Goal: Information Seeking & Learning: Learn about a topic

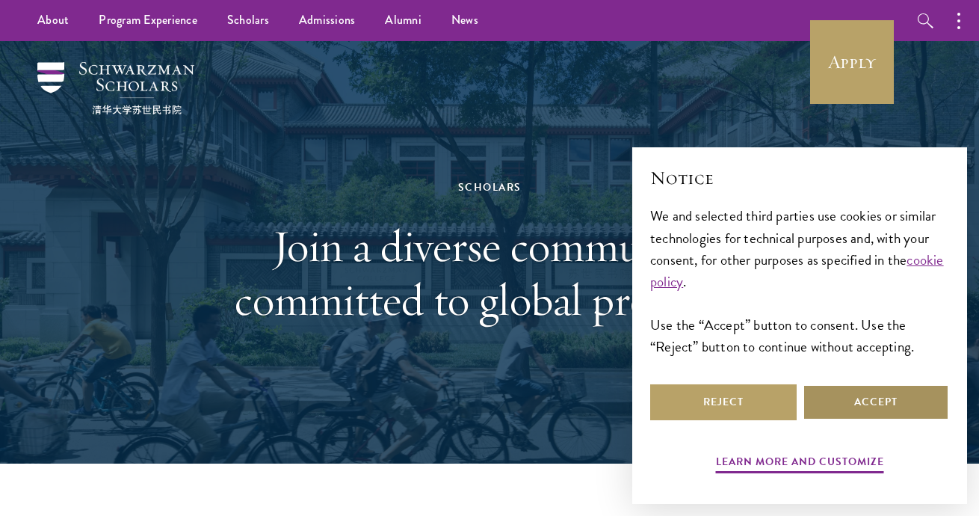
click at [884, 408] on button "Accept" at bounding box center [876, 402] width 146 height 36
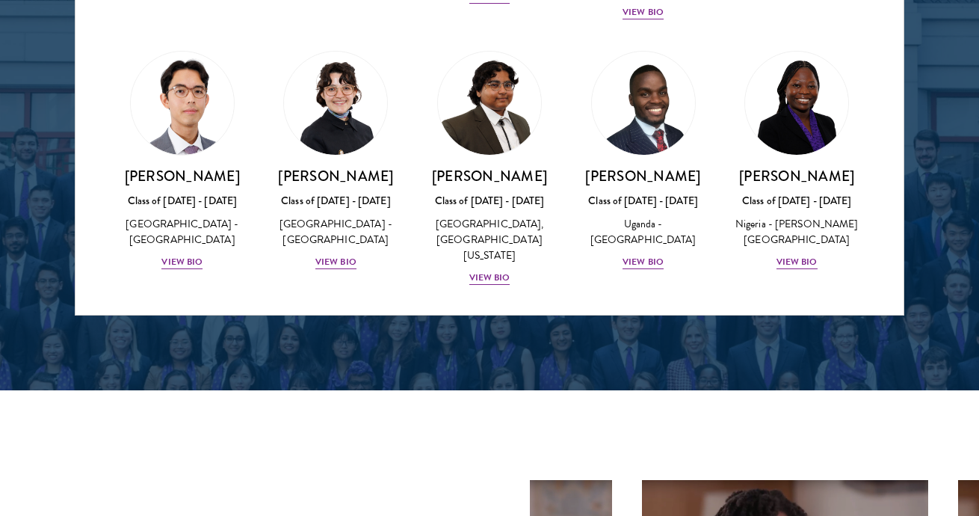
scroll to position [179, 0]
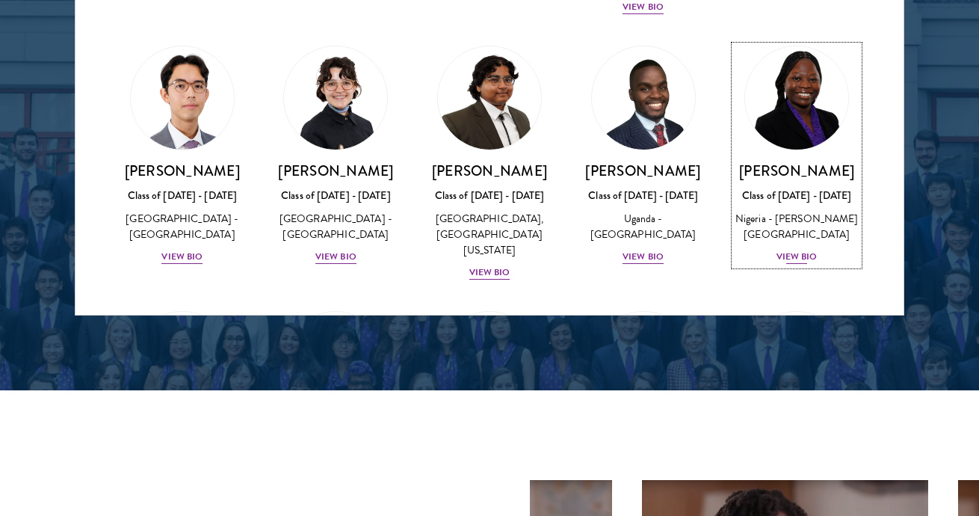
click at [788, 264] on div "View Bio" at bounding box center [796, 257] width 41 height 14
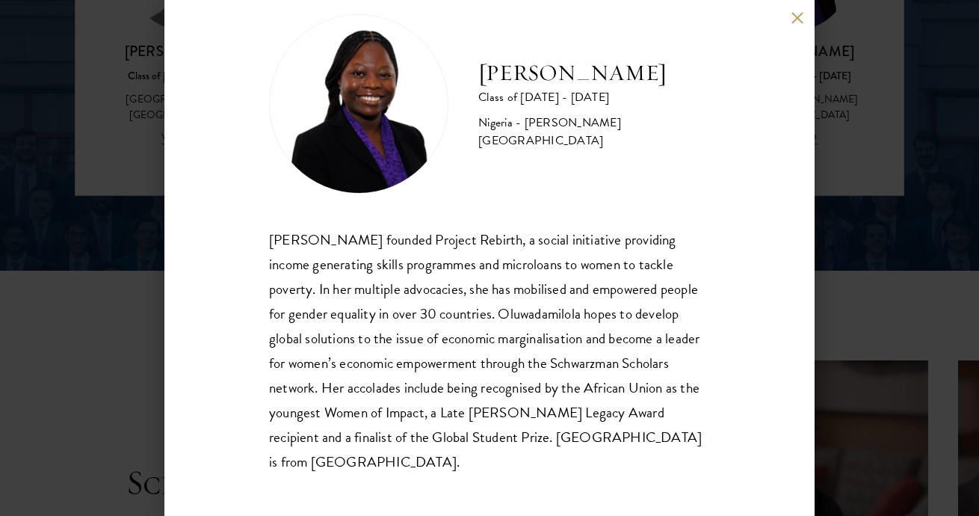
scroll to position [34, 0]
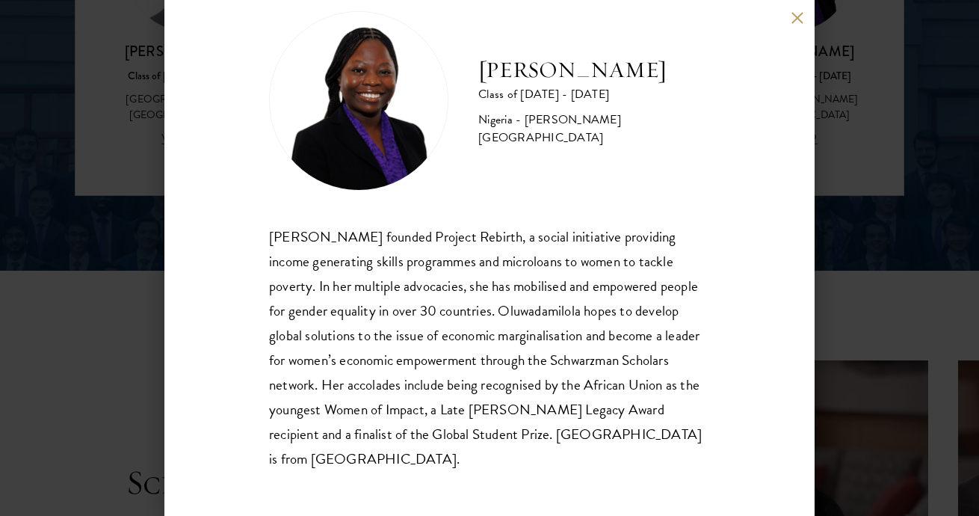
click at [797, 17] on button at bounding box center [797, 17] width 13 height 13
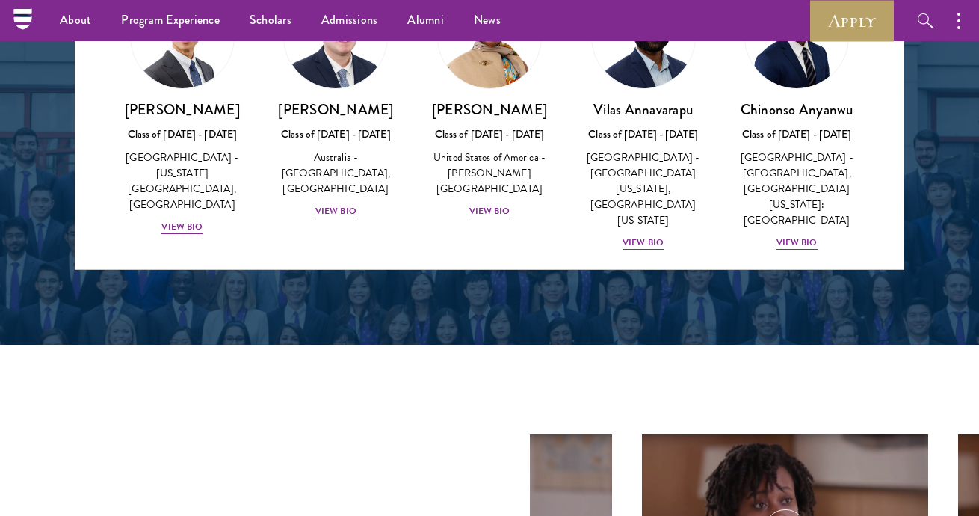
scroll to position [478, 0]
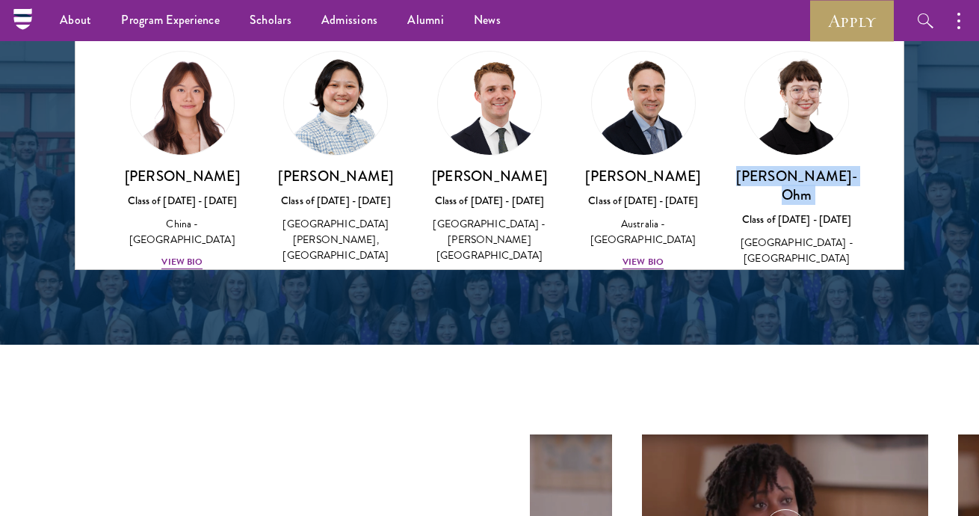
scroll to position [1259, 0]
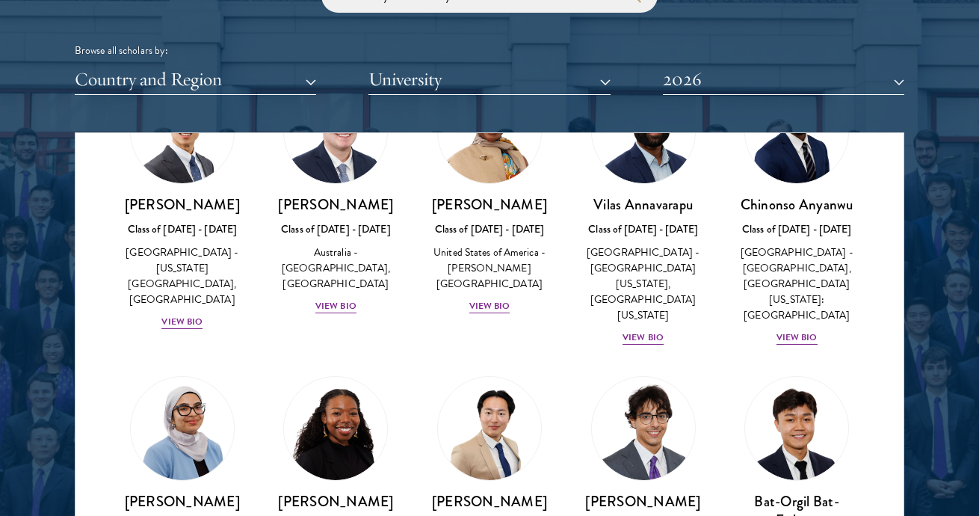
scroll to position [285, 0]
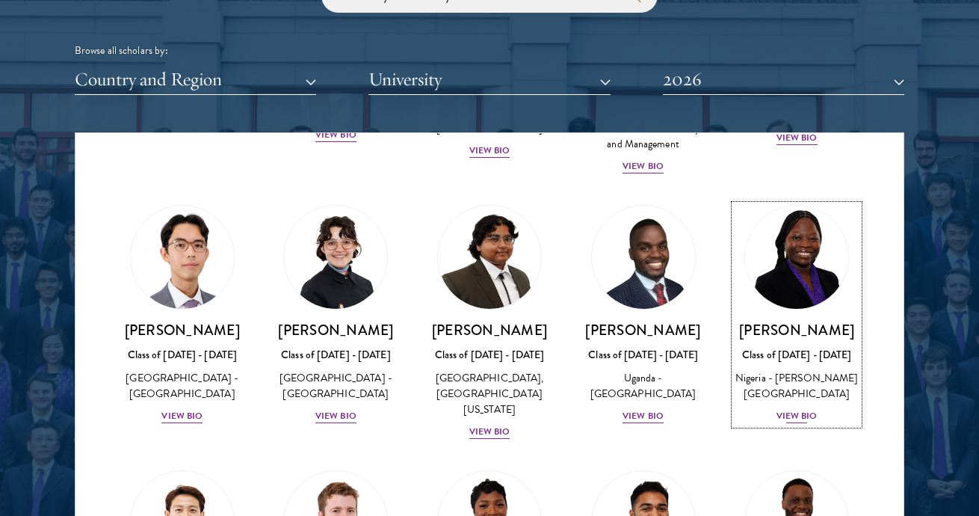
click at [778, 423] on div "View Bio" at bounding box center [796, 416] width 41 height 14
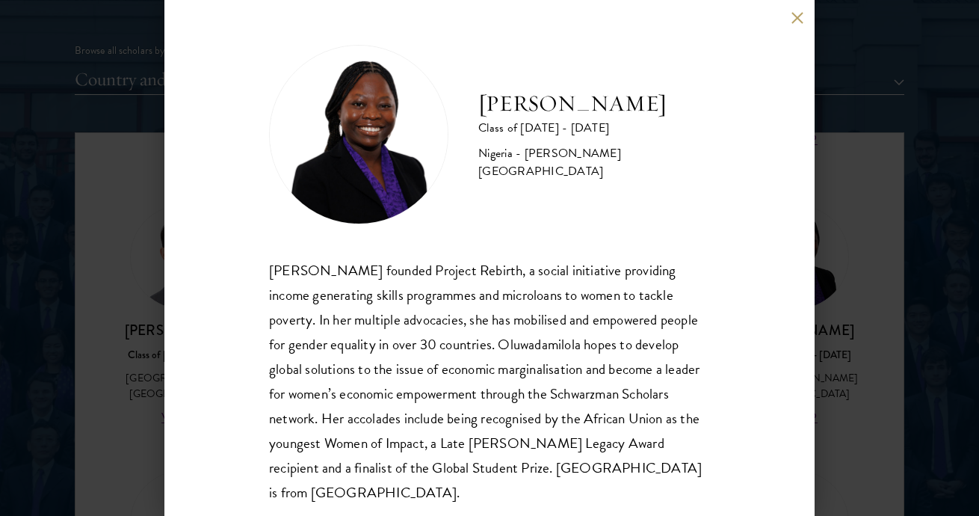
scroll to position [34, 0]
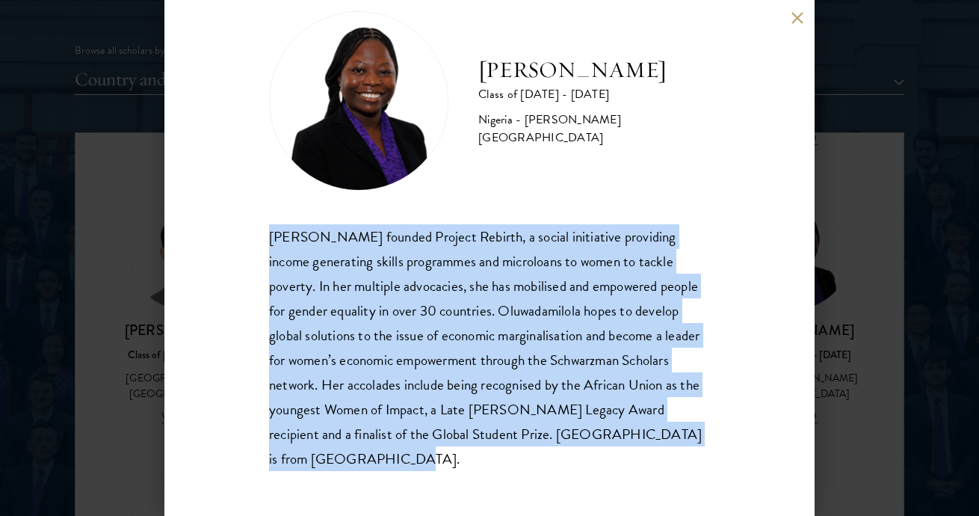
drag, startPoint x: 272, startPoint y: 237, endPoint x: 466, endPoint y: 472, distance: 304.7
click at [466, 472] on div "[PERSON_NAME] Class of [DATE] - [DATE] [GEOGRAPHIC_DATA] - [PERSON_NAME][GEOGRA…" at bounding box center [489, 258] width 650 height 516
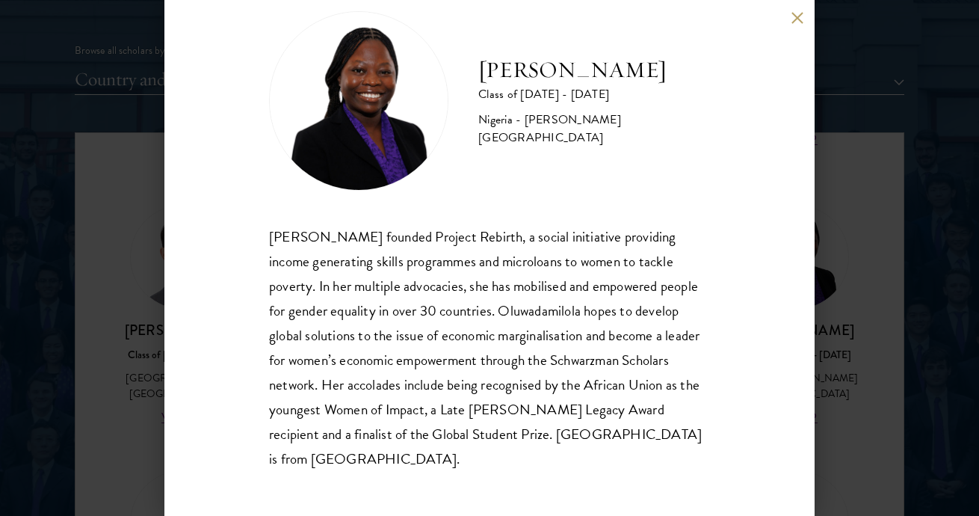
click at [472, 206] on div "[PERSON_NAME] Class of [DATE] - [DATE] [GEOGRAPHIC_DATA] - [PERSON_NAME][GEOGRA…" at bounding box center [489, 241] width 441 height 460
click at [800, 24] on div "[PERSON_NAME] Class of [DATE] - [DATE] [GEOGRAPHIC_DATA] - [PERSON_NAME][GEOGRA…" at bounding box center [489, 258] width 650 height 516
click at [797, 16] on button at bounding box center [797, 17] width 13 height 13
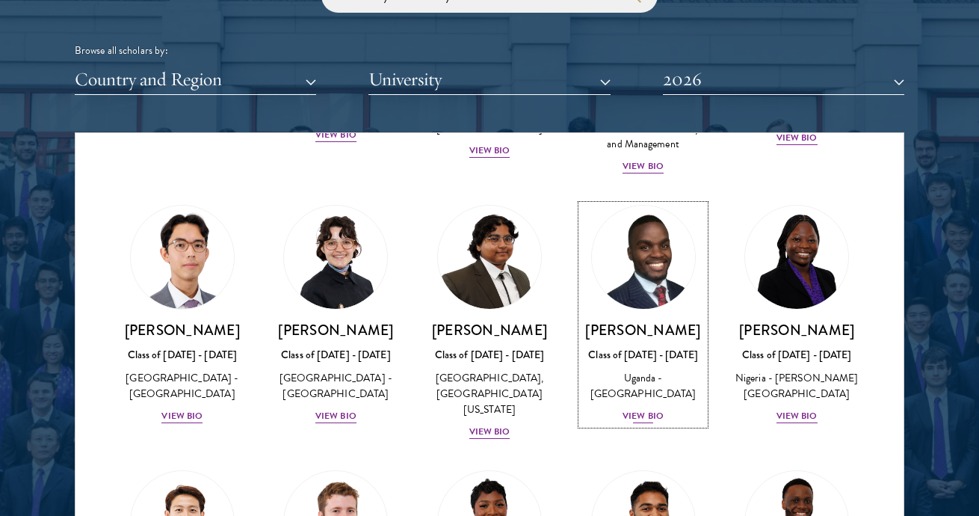
click at [630, 423] on div "View Bio" at bounding box center [642, 416] width 41 height 14
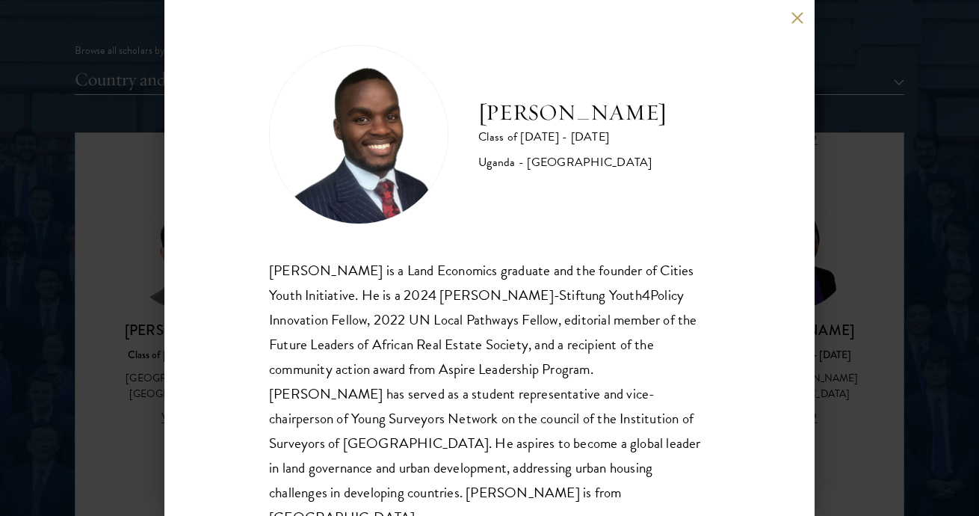
click at [791, 19] on button at bounding box center [797, 17] width 13 height 13
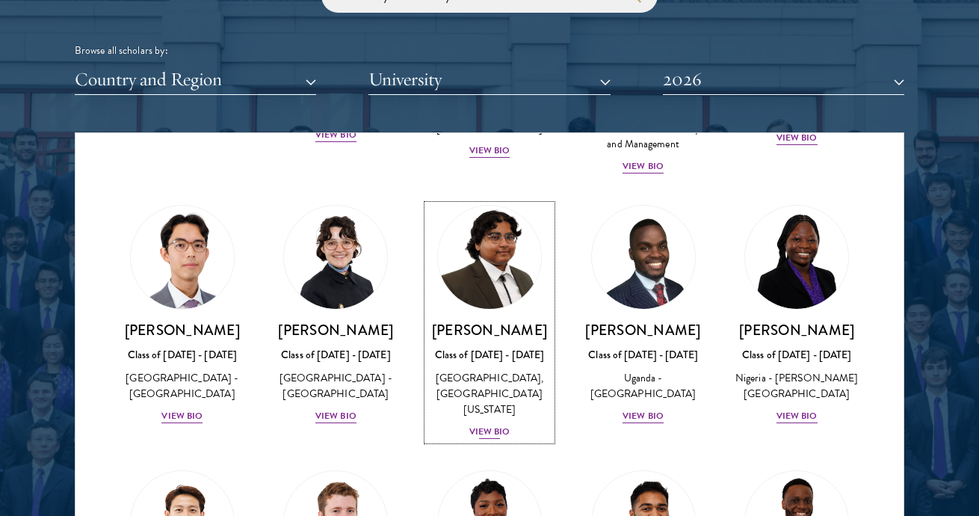
click at [477, 430] on div "View Bio" at bounding box center [489, 431] width 41 height 14
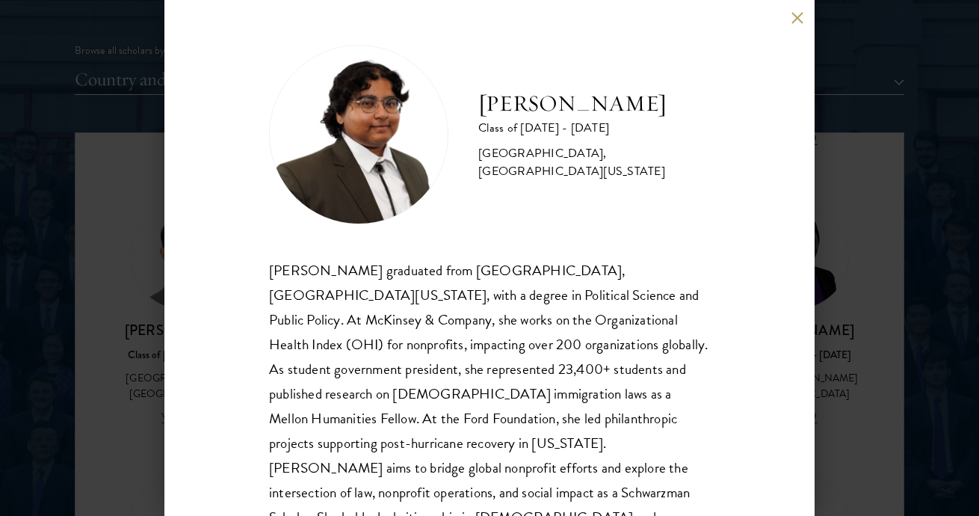
click at [905, 179] on div "[PERSON_NAME] Class of [DATE] - [DATE] [GEOGRAPHIC_DATA] - [GEOGRAPHIC_DATA], […" at bounding box center [489, 258] width 979 height 516
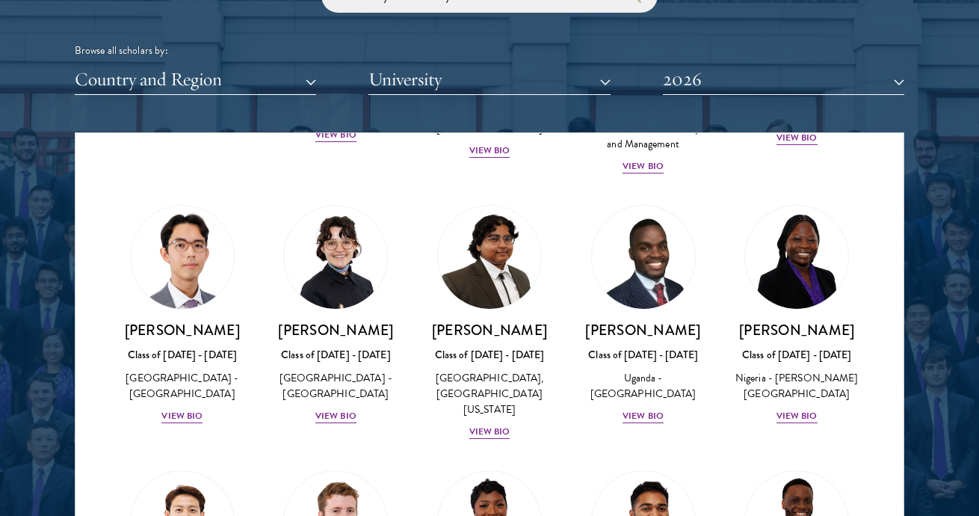
click at [794, 22] on div "Browse all scholars by: Country and Region All Countries and Regions [GEOGRAPHI…" at bounding box center [489, 37] width 829 height 116
click at [429, 85] on button "University" at bounding box center [488, 79] width 241 height 31
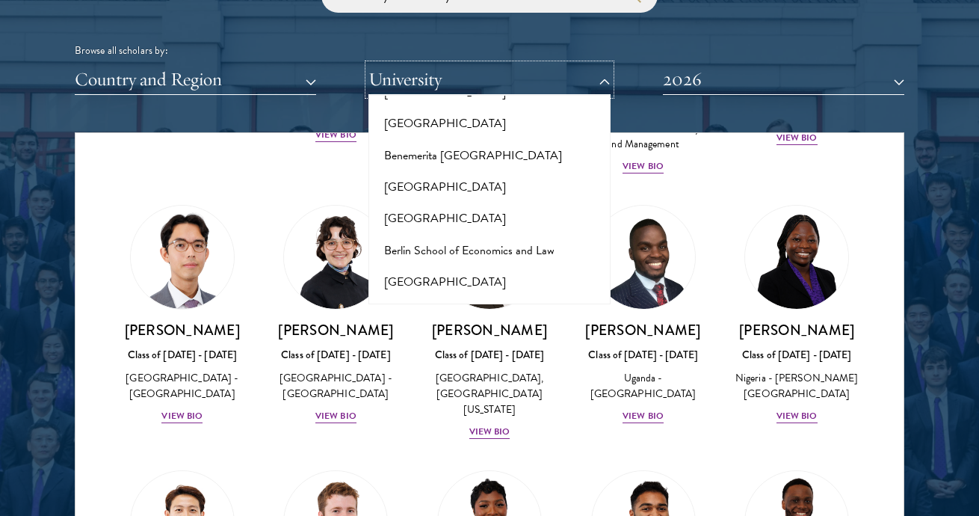
scroll to position [1273, 0]
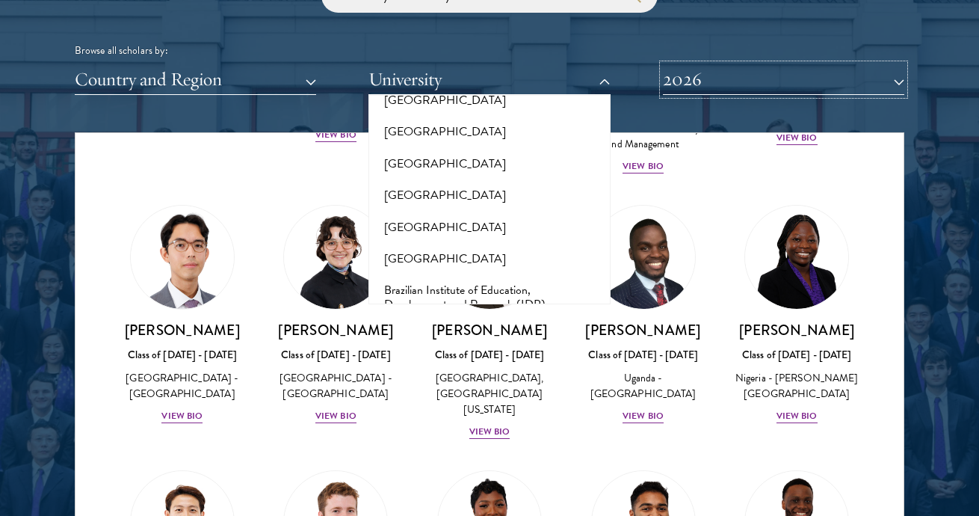
click at [678, 83] on button "2026" at bounding box center [783, 79] width 241 height 31
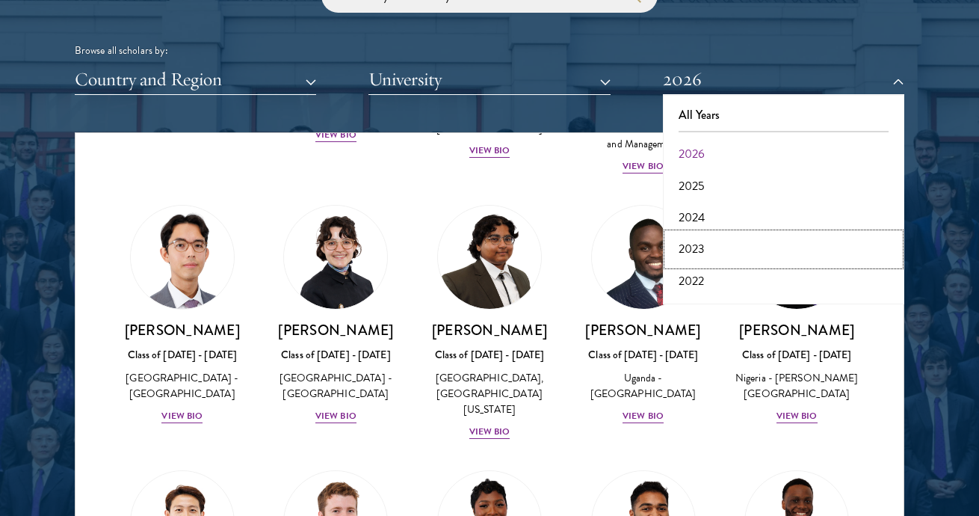
click at [693, 251] on button "2023" at bounding box center [783, 248] width 232 height 31
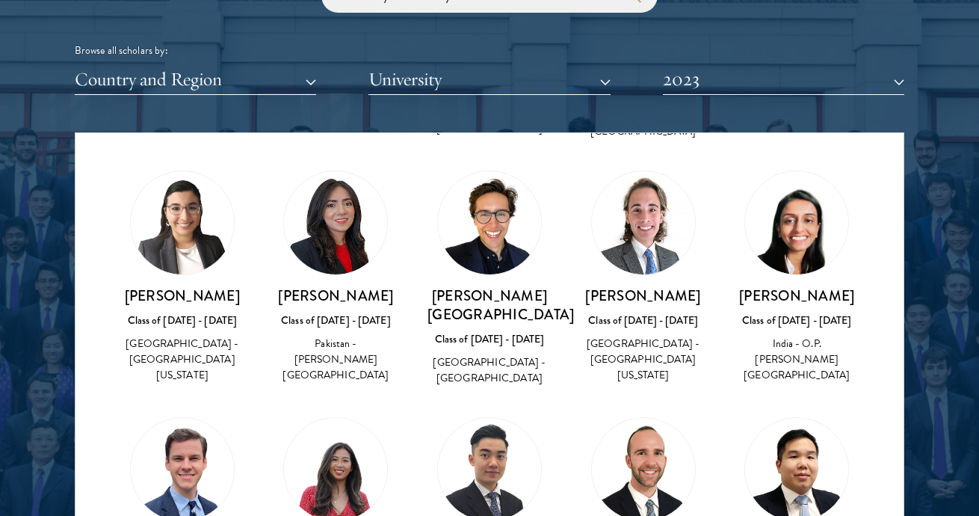
click at [541, 155] on div "[PERSON_NAME] Class of [DATE] - [DATE] [GEOGRAPHIC_DATA] - [GEOGRAPHIC_DATA]" at bounding box center [489, 278] width 154 height 247
click at [472, 84] on button "University" at bounding box center [488, 79] width 241 height 31
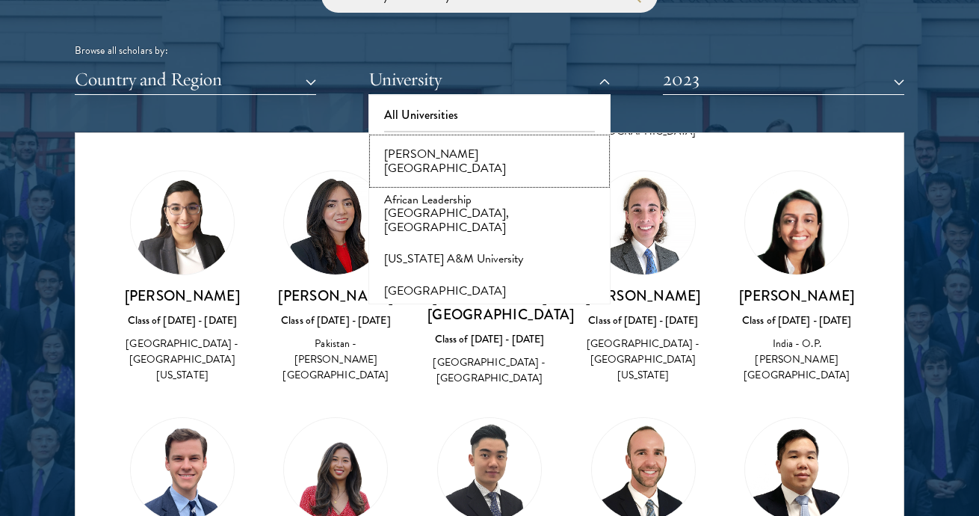
click at [476, 156] on button "[PERSON_NAME][GEOGRAPHIC_DATA]" at bounding box center [489, 161] width 232 height 46
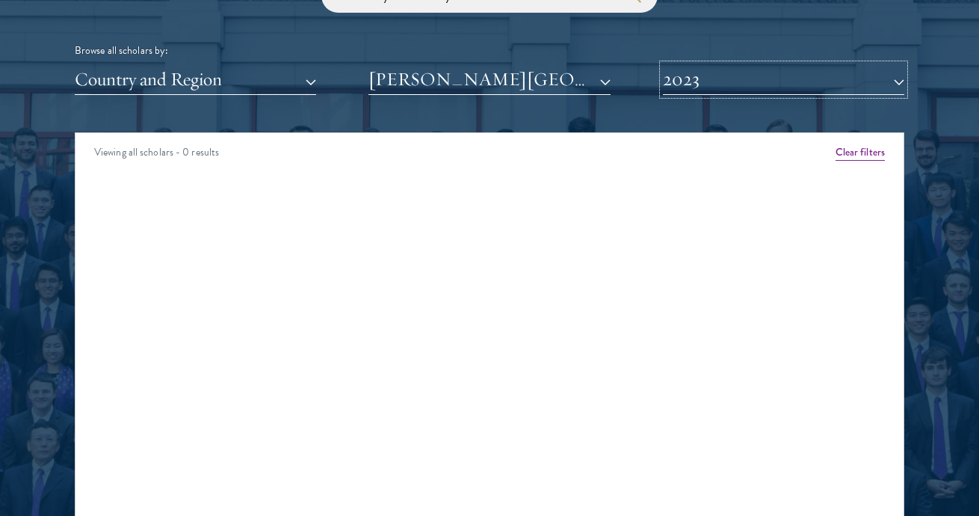
click at [727, 83] on button "2023" at bounding box center [783, 79] width 241 height 31
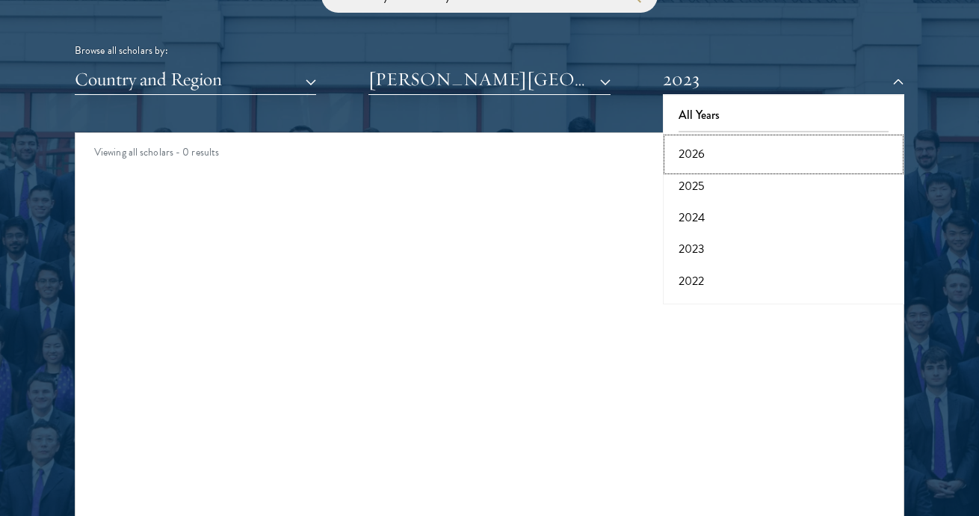
click at [700, 152] on button "2026" at bounding box center [783, 153] width 232 height 31
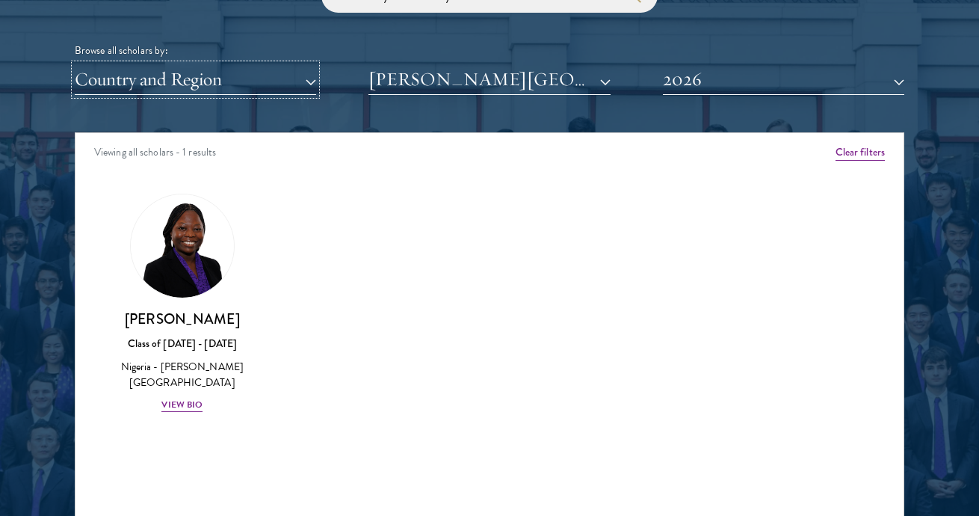
click at [292, 78] on button "Country and Region" at bounding box center [195, 79] width 241 height 31
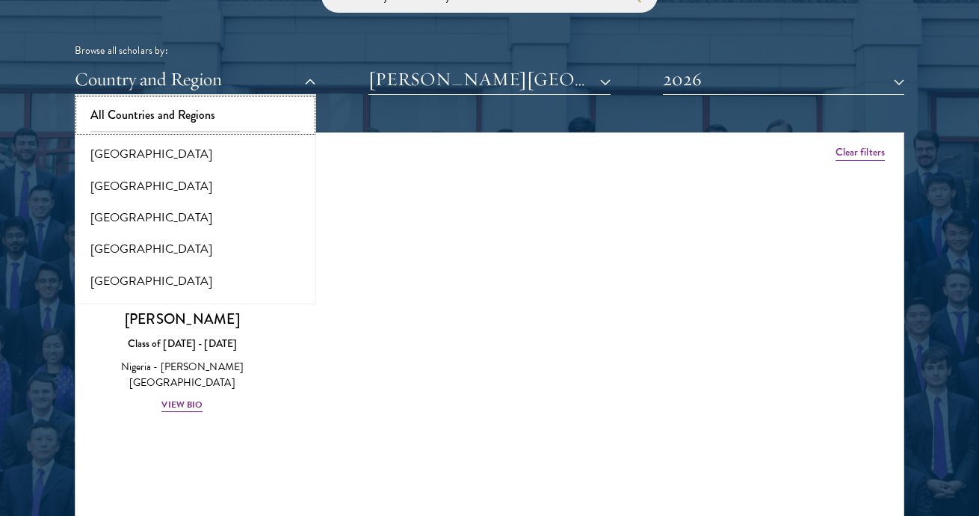
click at [172, 119] on button "All Countries and Regions" at bounding box center [195, 114] width 232 height 31
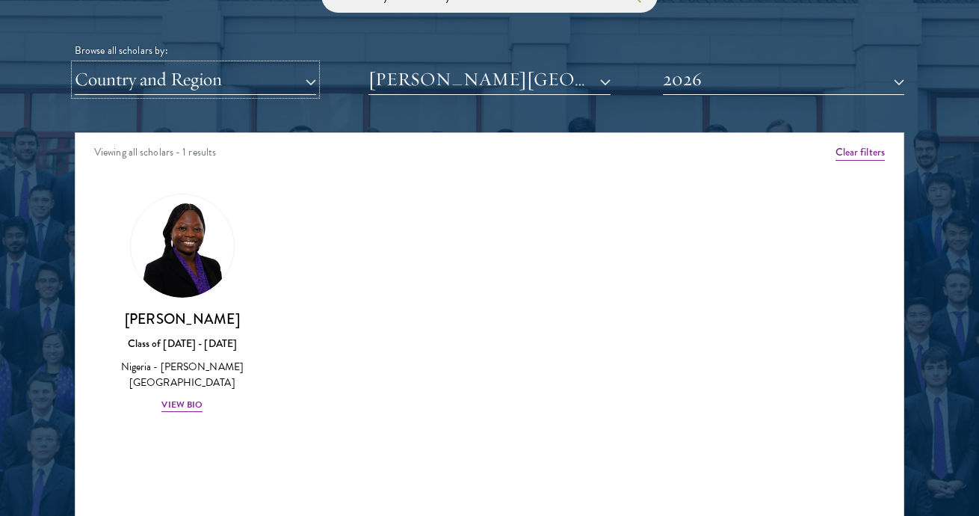
click at [170, 87] on button "Country and Region" at bounding box center [195, 79] width 241 height 31
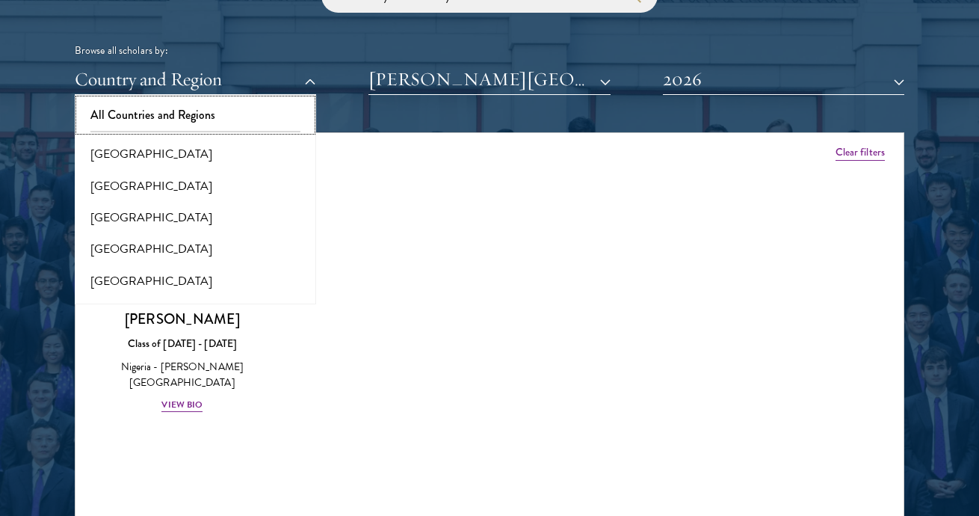
click at [175, 114] on button "All Countries and Regions" at bounding box center [195, 114] width 232 height 31
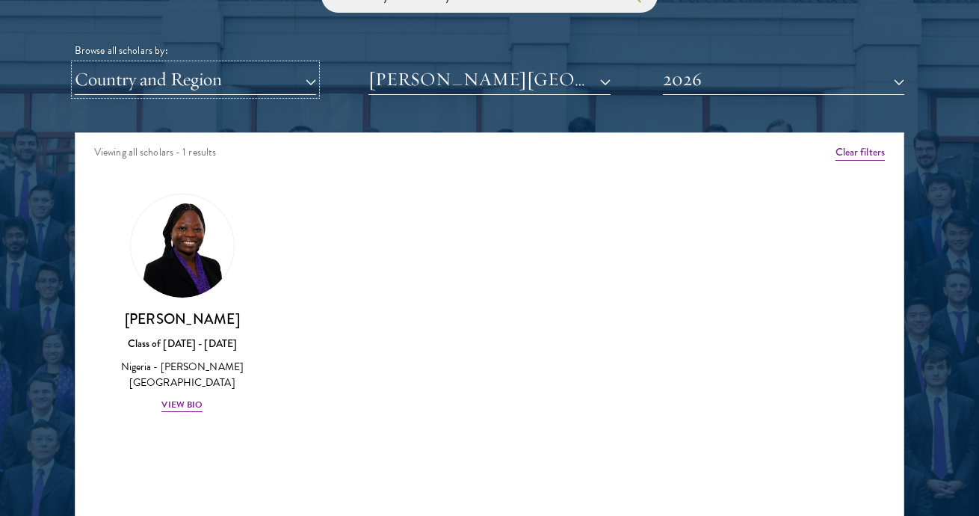
click at [169, 81] on button "Country and Region" at bounding box center [195, 79] width 241 height 31
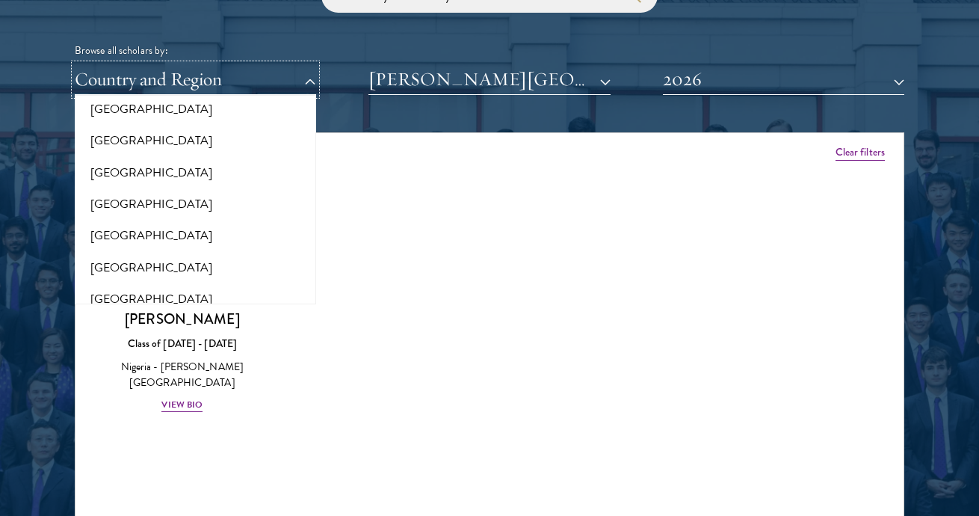
scroll to position [2000, 0]
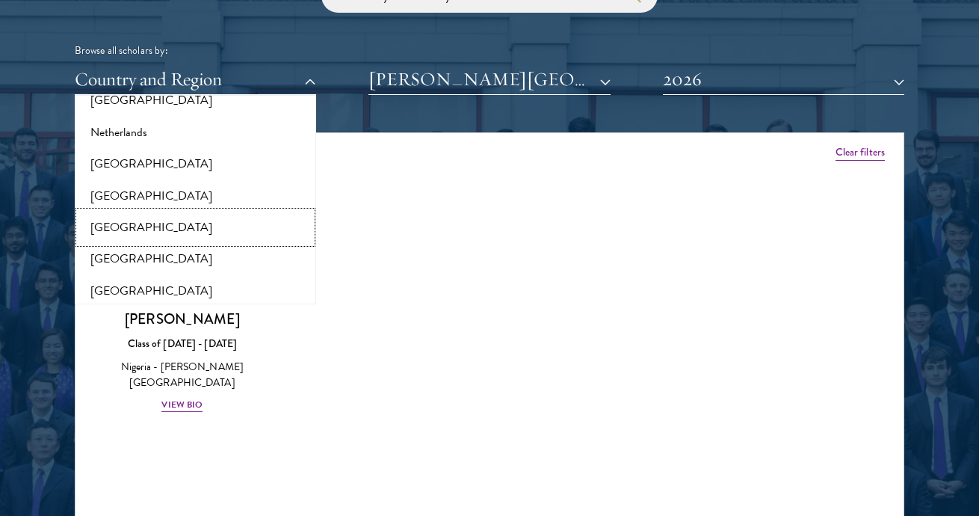
click at [144, 220] on button "[GEOGRAPHIC_DATA]" at bounding box center [195, 226] width 232 height 31
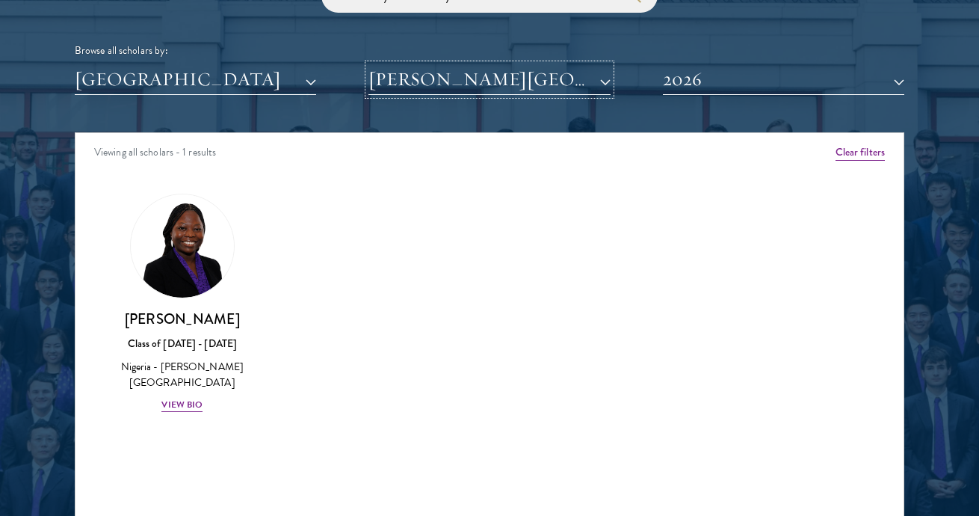
click at [566, 86] on button "[PERSON_NAME][GEOGRAPHIC_DATA]" at bounding box center [488, 79] width 241 height 31
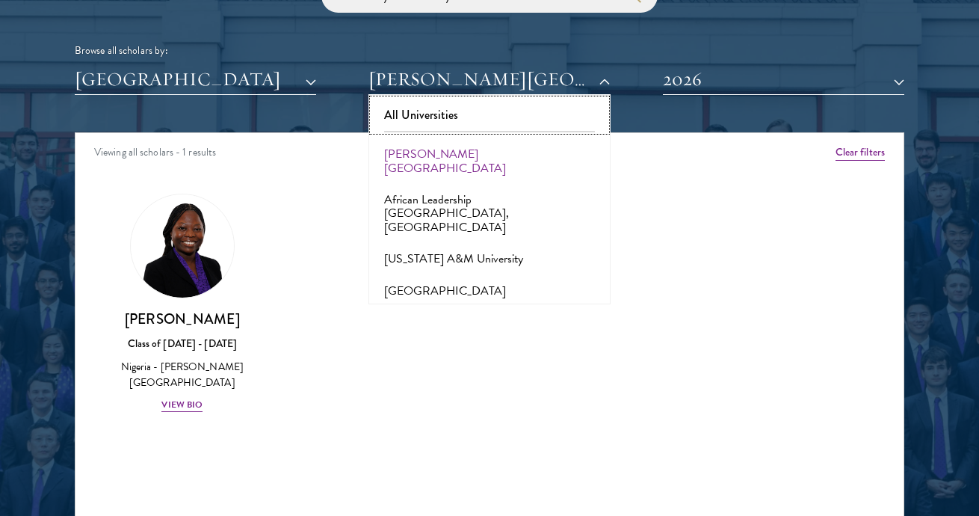
click at [458, 119] on button "All Universities" at bounding box center [489, 114] width 232 height 31
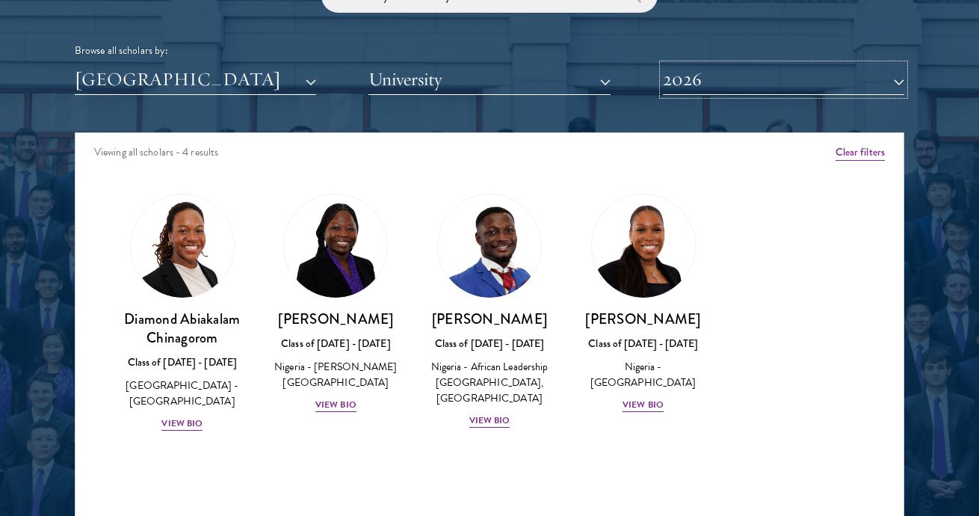
click at [753, 85] on button "2026" at bounding box center [783, 79] width 241 height 31
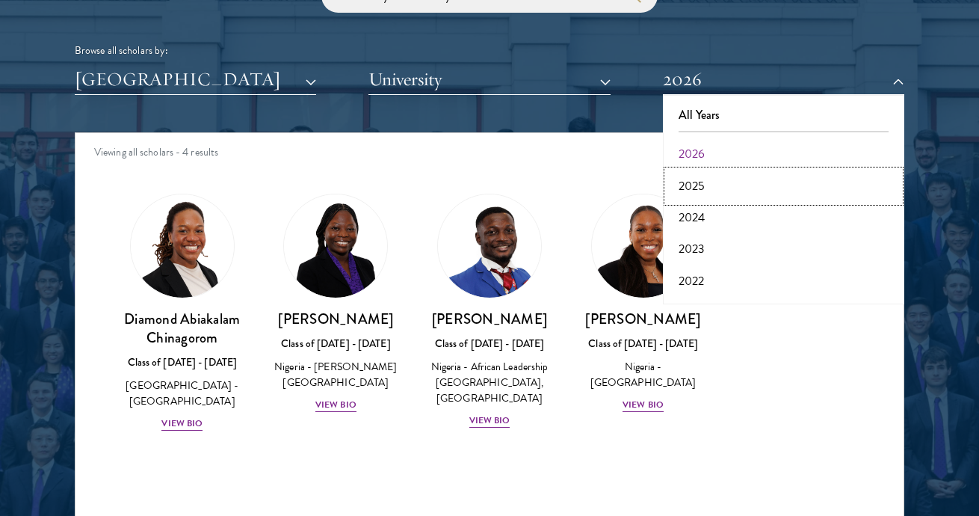
click at [702, 189] on button "2025" at bounding box center [783, 185] width 232 height 31
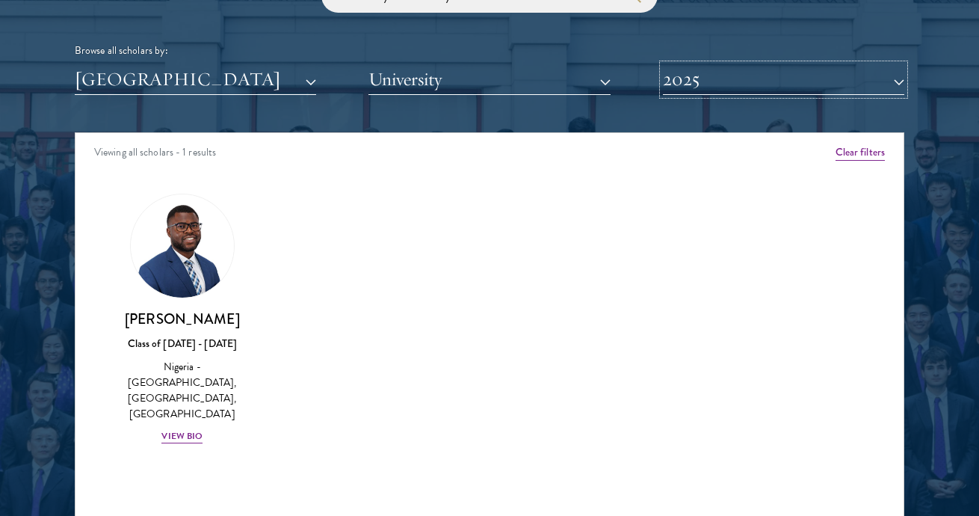
click at [708, 89] on button "2025" at bounding box center [783, 79] width 241 height 31
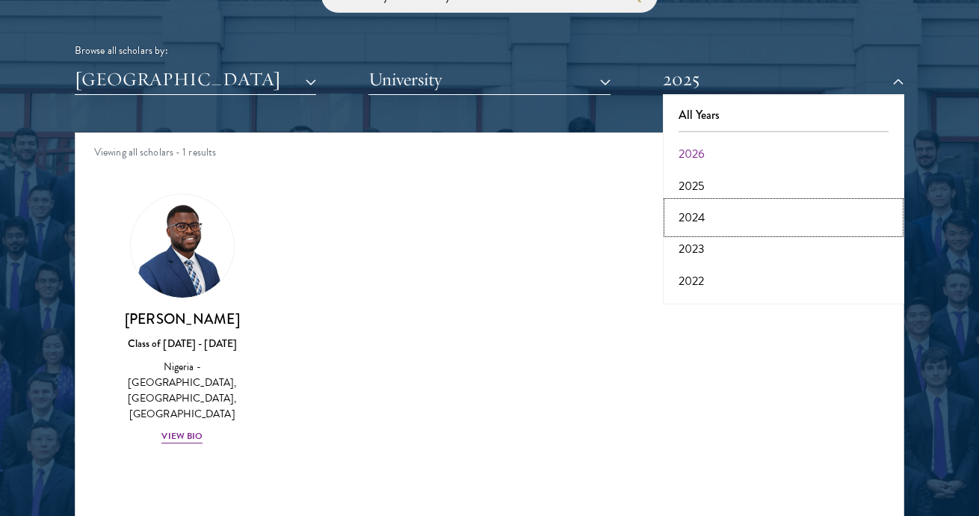
click at [697, 211] on button "2024" at bounding box center [783, 217] width 232 height 31
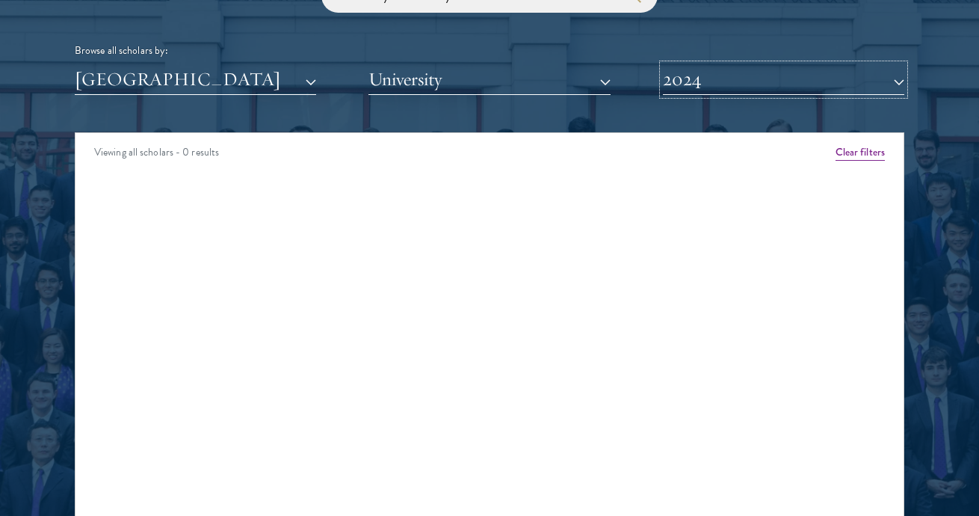
click at [714, 85] on button "2024" at bounding box center [783, 79] width 241 height 31
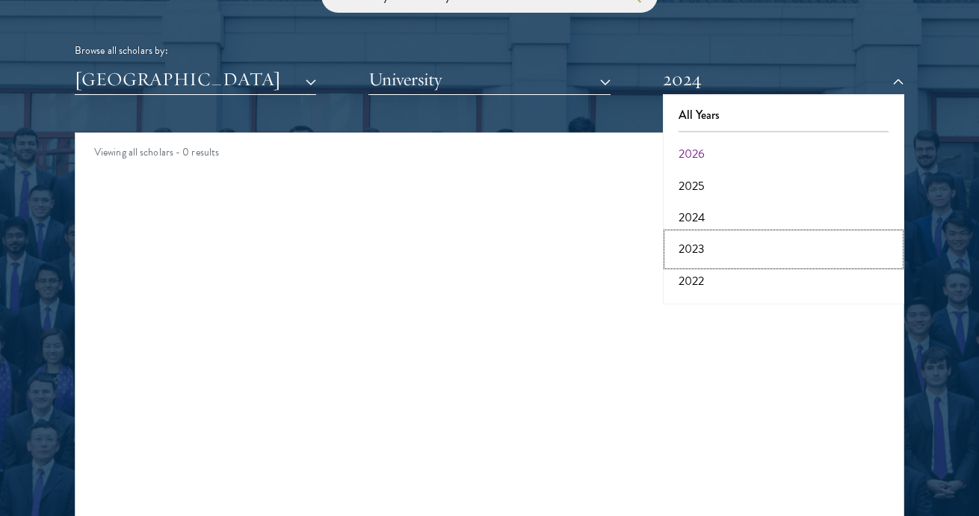
click at [690, 250] on button "2023" at bounding box center [783, 248] width 232 height 31
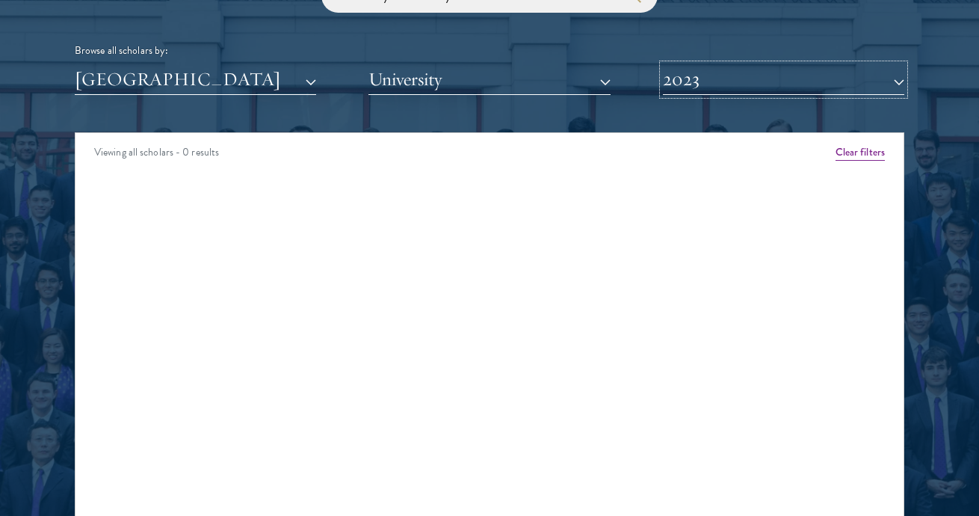
click at [717, 89] on button "2023" at bounding box center [783, 79] width 241 height 31
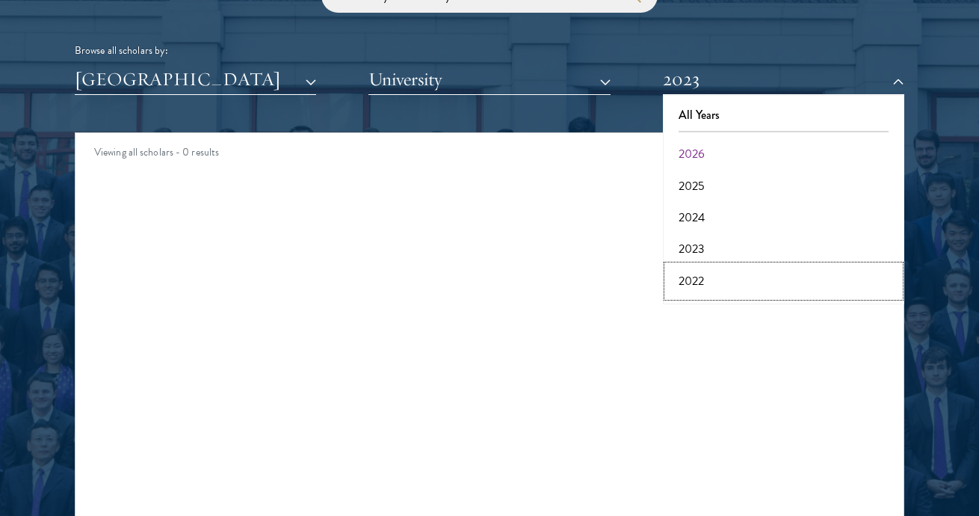
click at [693, 283] on button "2022" at bounding box center [783, 280] width 232 height 31
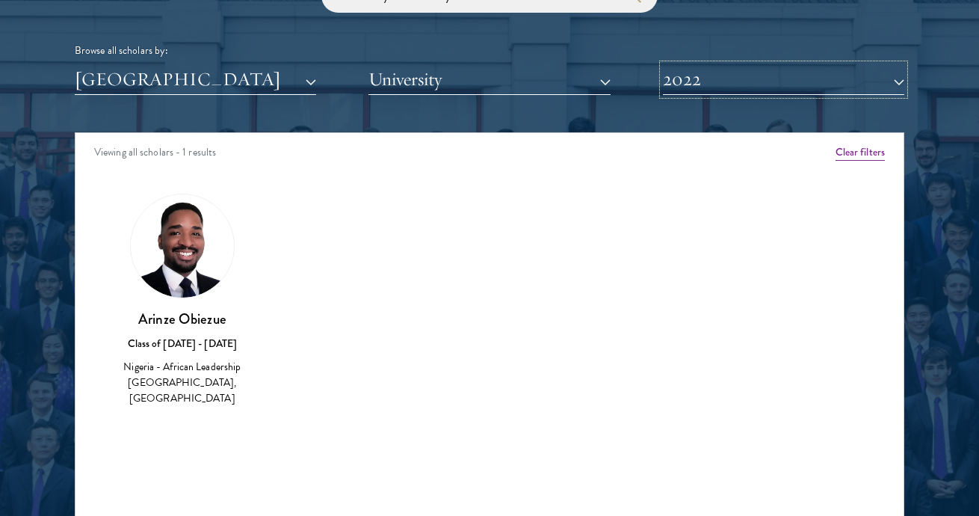
click at [903, 85] on button "2022" at bounding box center [783, 79] width 241 height 31
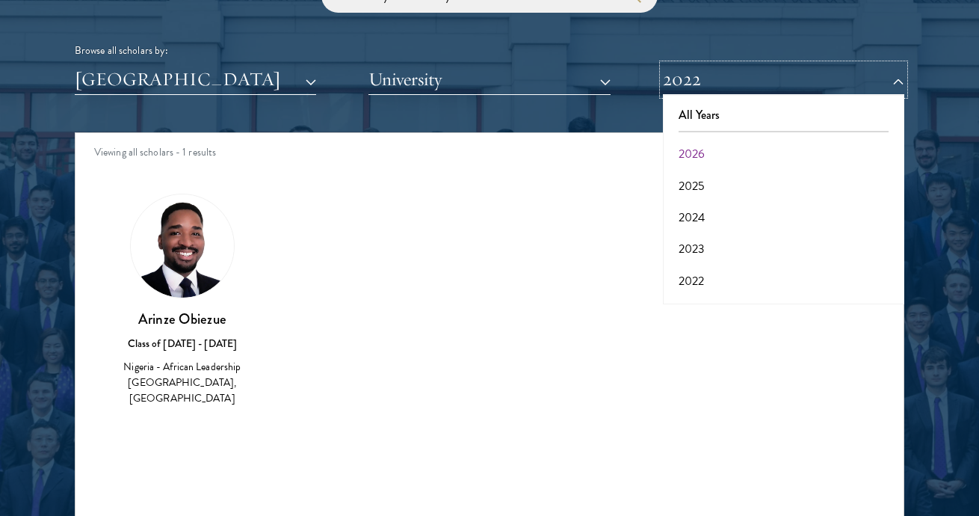
scroll to position [155, 0]
click at [709, 292] on button "2017" at bounding box center [783, 283] width 232 height 31
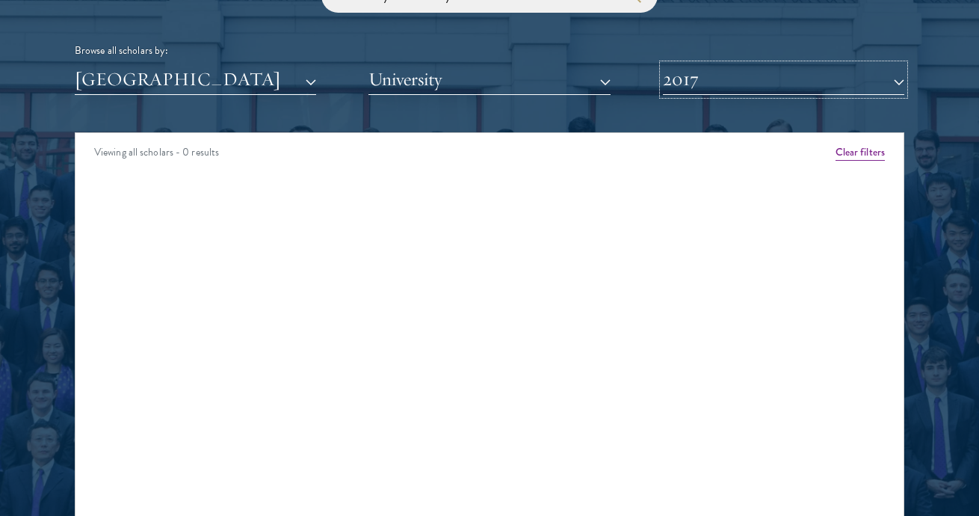
click at [760, 82] on button "2017" at bounding box center [783, 79] width 241 height 31
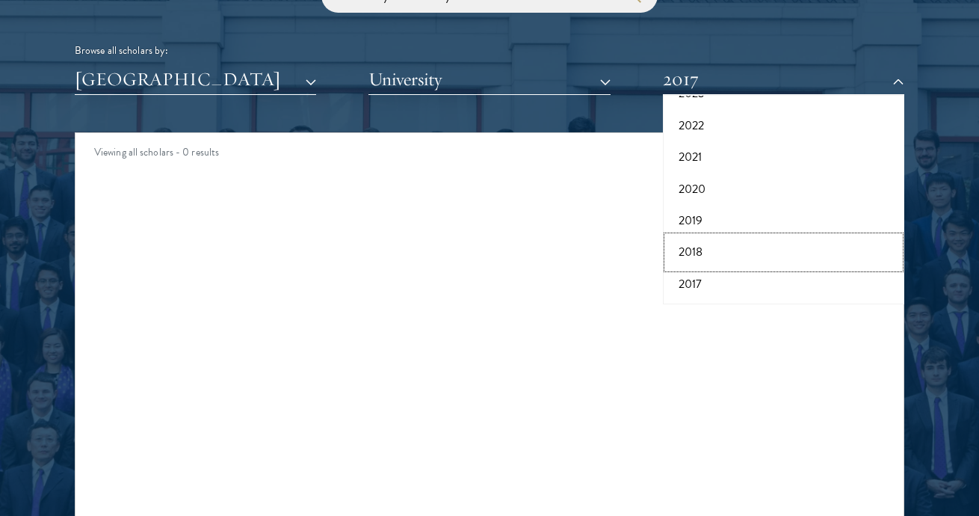
click at [698, 249] on button "2018" at bounding box center [783, 251] width 232 height 31
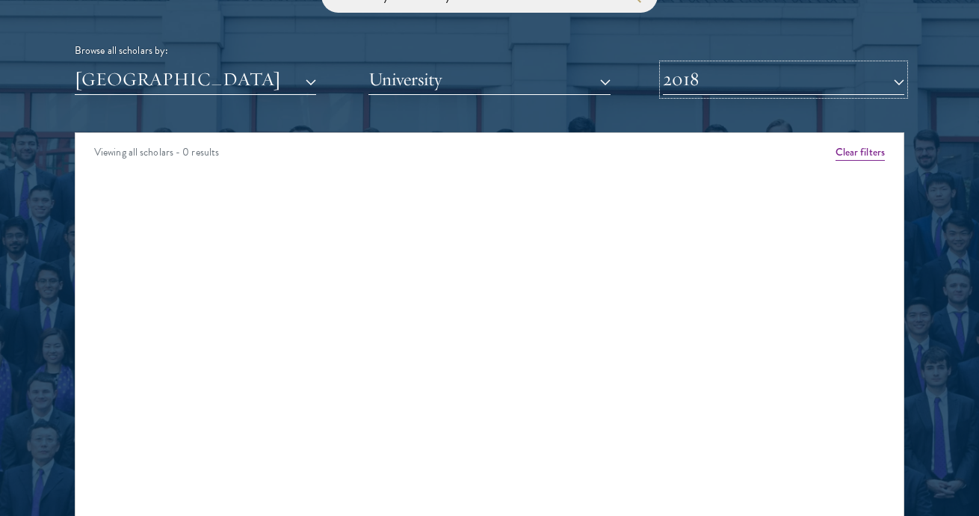
click at [721, 83] on button "2018" at bounding box center [783, 79] width 241 height 31
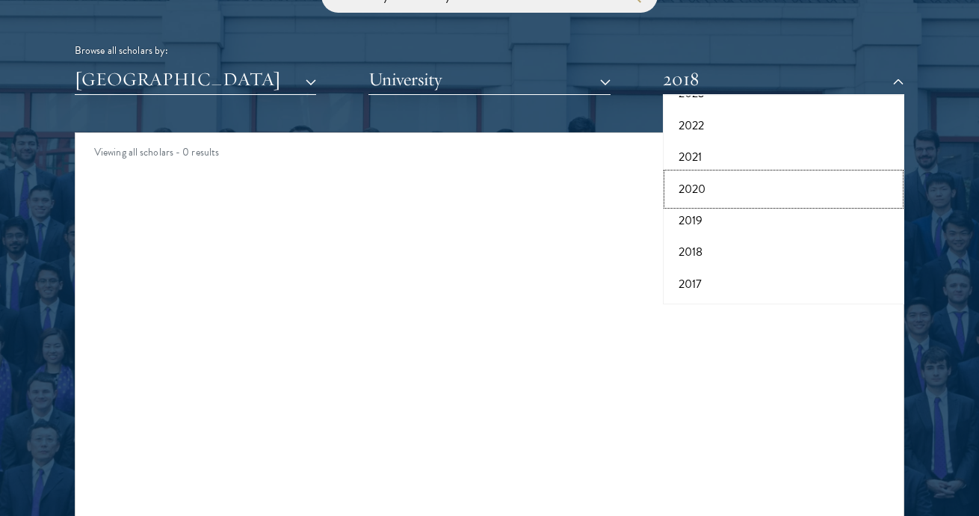
click at [697, 194] on button "2020" at bounding box center [783, 188] width 232 height 31
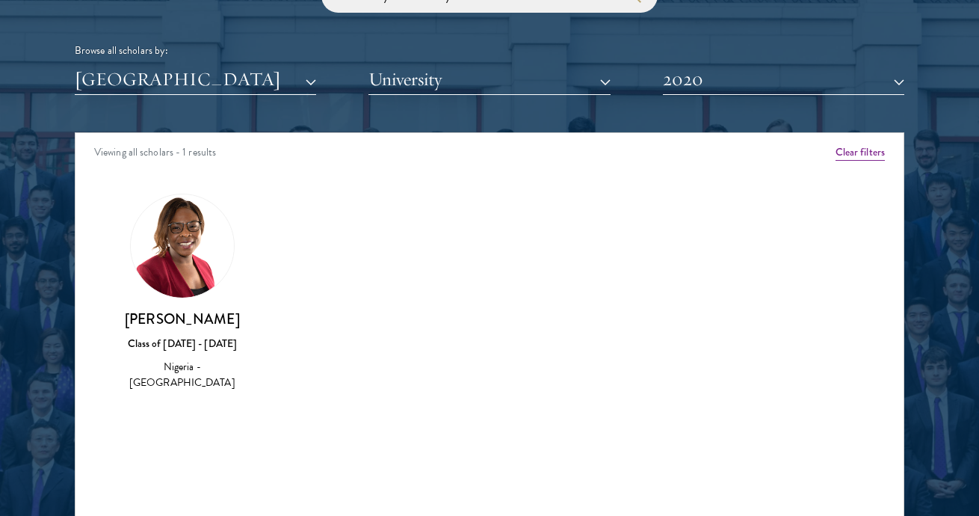
click at [176, 294] on img at bounding box center [182, 245] width 103 height 103
click at [194, 377] on div "Nigeria - [GEOGRAPHIC_DATA]" at bounding box center [182, 374] width 124 height 31
click at [181, 406] on div "[PERSON_NAME] Class of [DATE] - [DATE] [GEOGRAPHIC_DATA] - [GEOGRAPHIC_DATA]" at bounding box center [182, 293] width 154 height 228
click at [196, 294] on img at bounding box center [182, 245] width 103 height 103
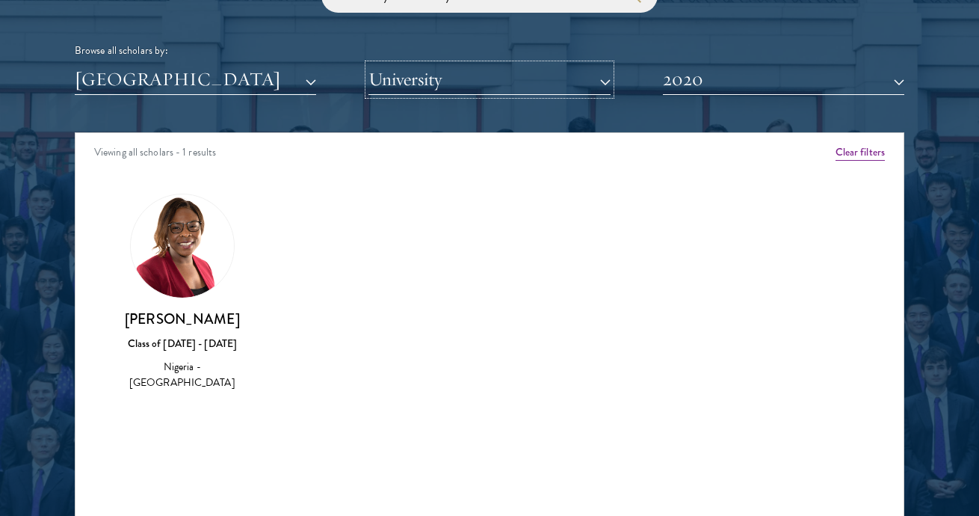
click at [524, 81] on button "University" at bounding box center [488, 79] width 241 height 31
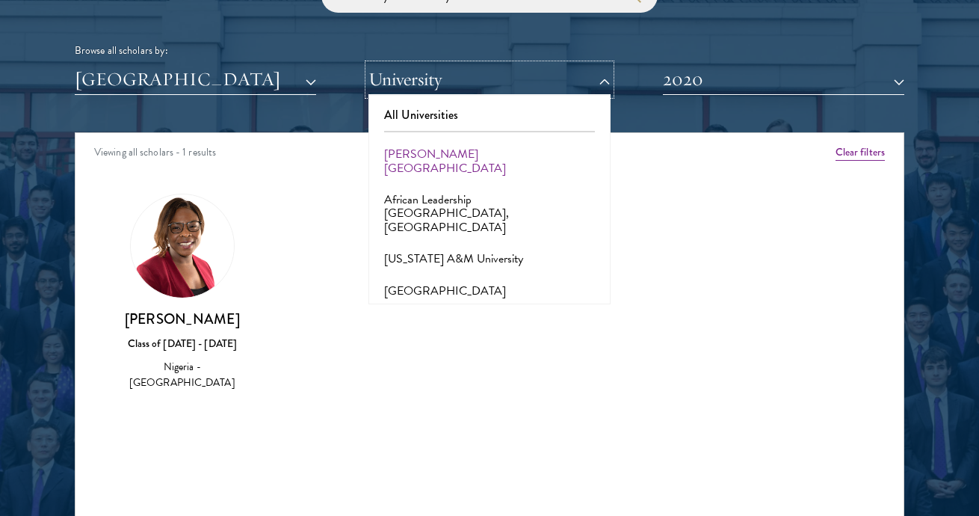
click at [524, 81] on button "University" at bounding box center [488, 79] width 241 height 31
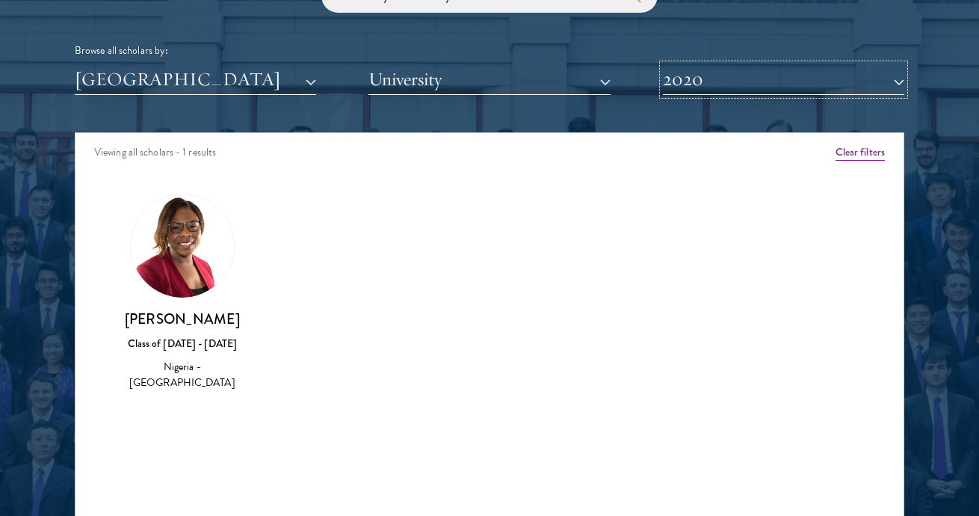
click at [711, 82] on button "2020" at bounding box center [783, 79] width 241 height 31
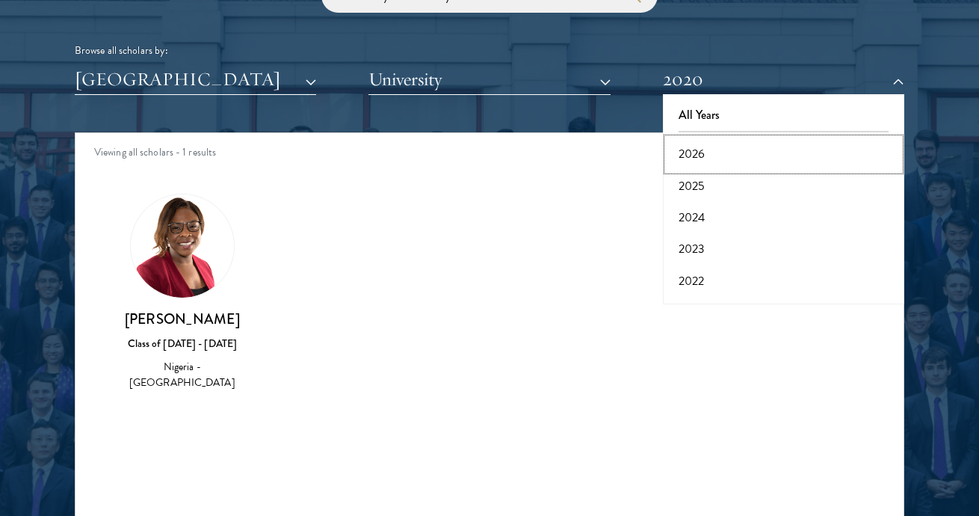
click at [717, 152] on button "2026" at bounding box center [783, 153] width 232 height 31
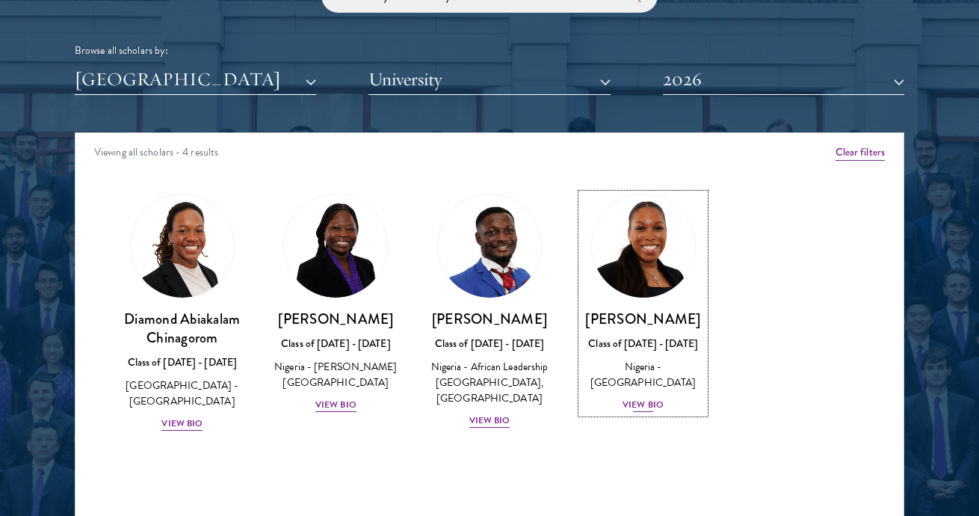
click at [640, 400] on div "View Bio" at bounding box center [642, 405] width 41 height 14
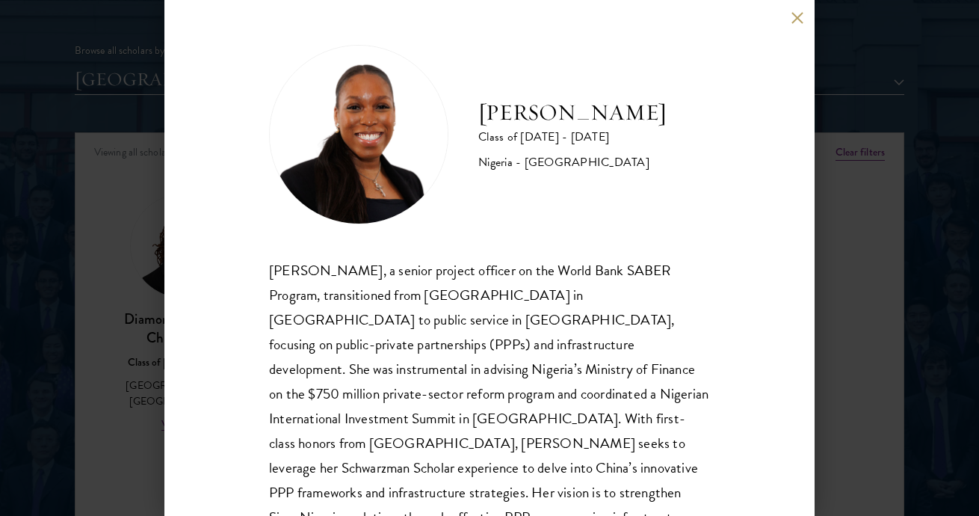
scroll to position [59, 0]
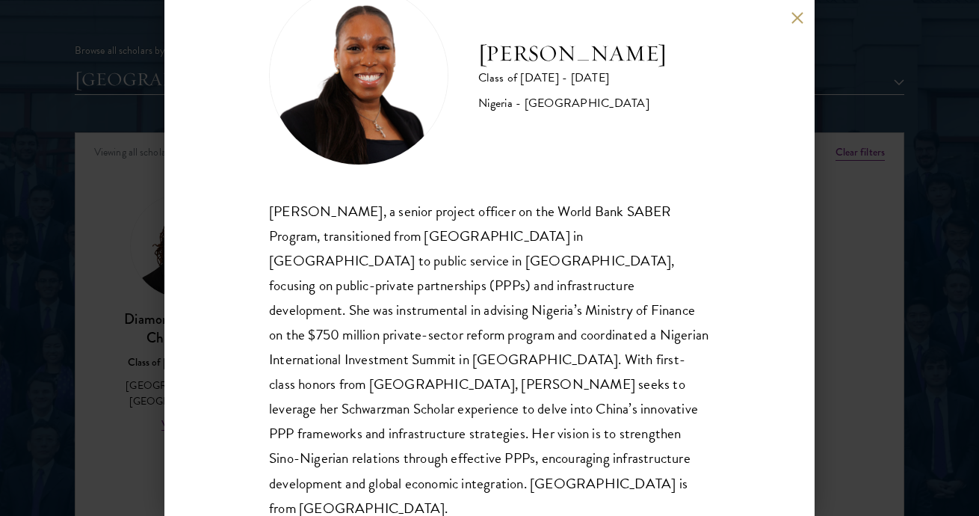
click at [797, 22] on button at bounding box center [797, 17] width 13 height 13
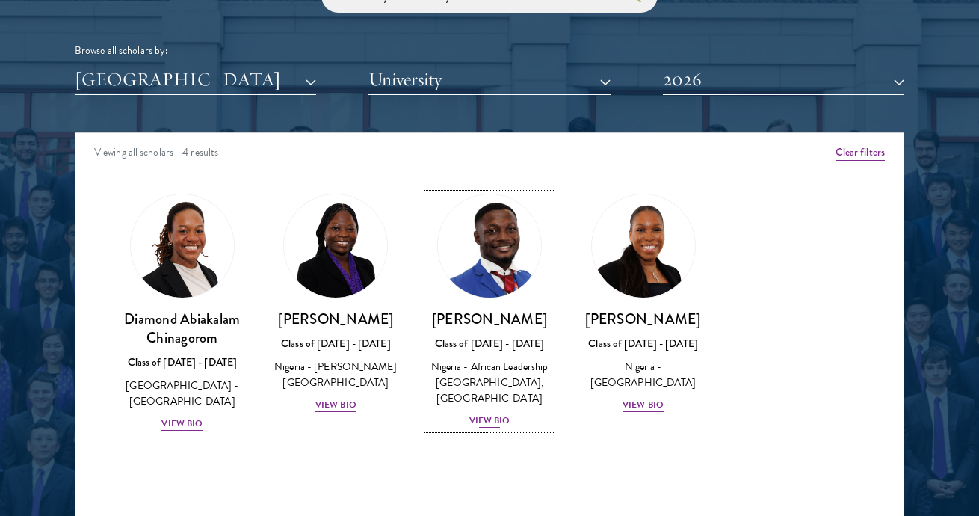
click at [483, 413] on div "View Bio" at bounding box center [489, 420] width 41 height 14
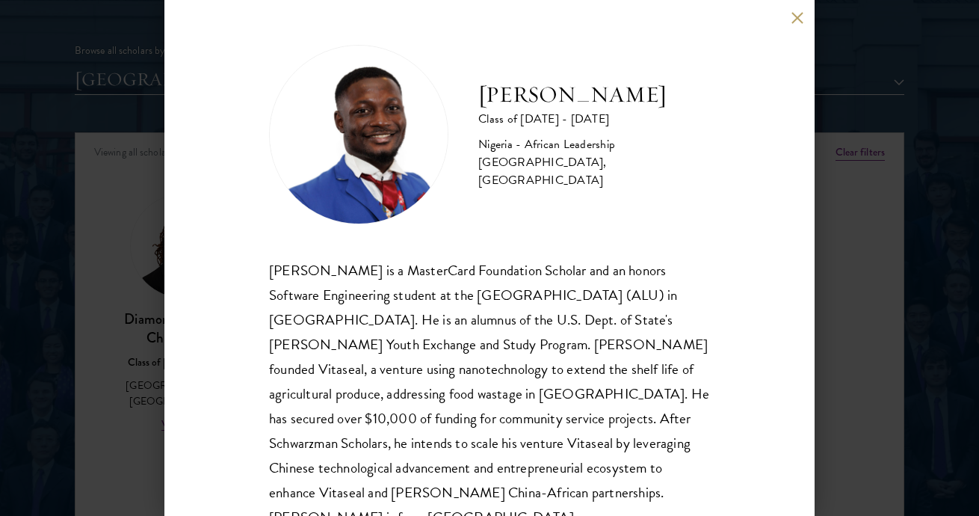
click at [753, 350] on div "[PERSON_NAME] Class of [DATE] - [DATE] [GEOGRAPHIC_DATA] - African Leadership […" at bounding box center [489, 258] width 650 height 516
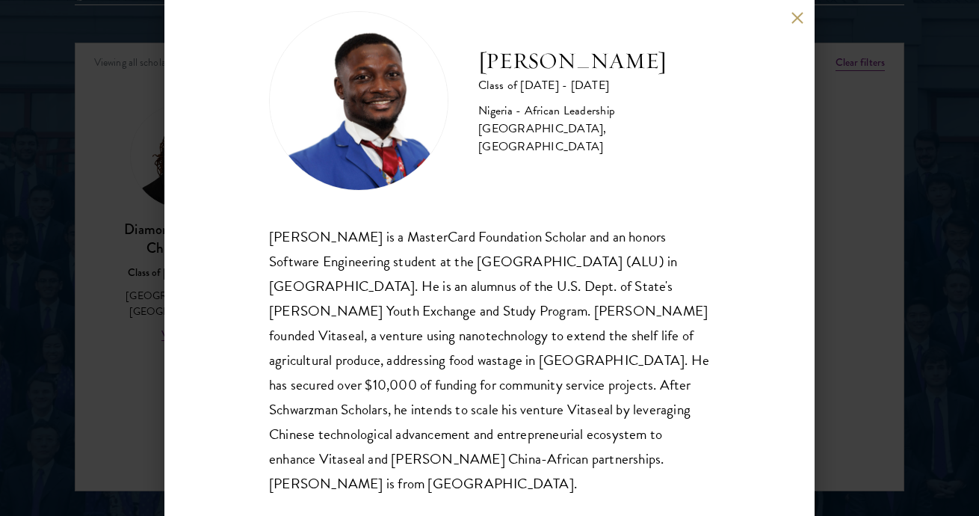
scroll to position [1926, 0]
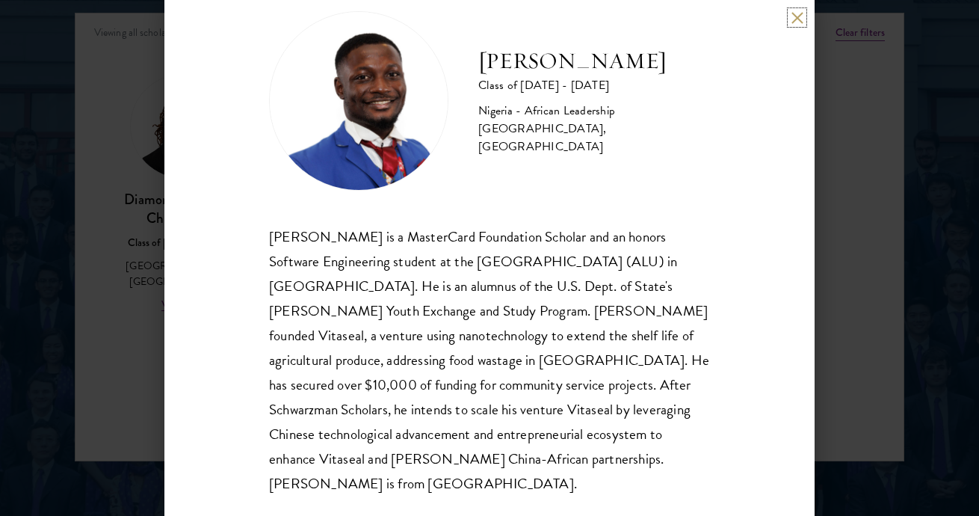
click at [792, 21] on button at bounding box center [797, 17] width 13 height 13
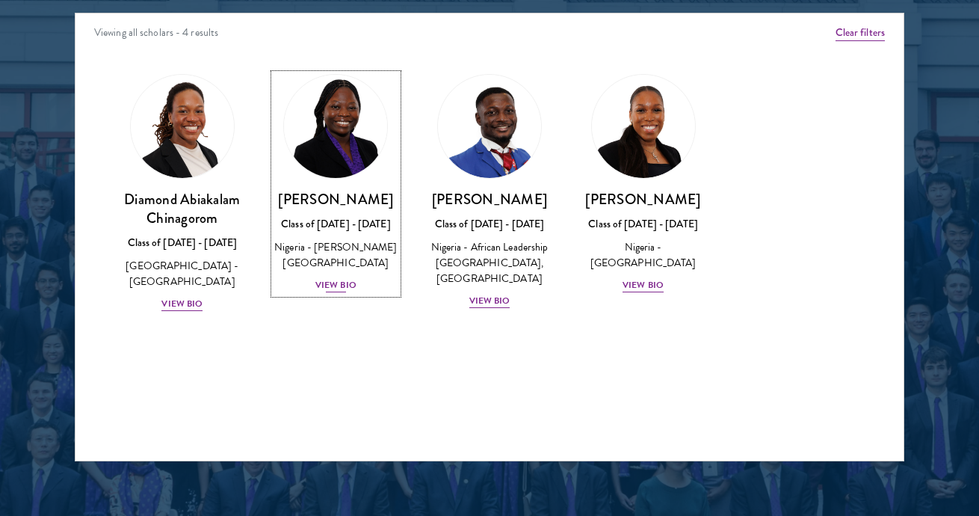
click at [324, 292] on div "View Bio" at bounding box center [335, 285] width 41 height 14
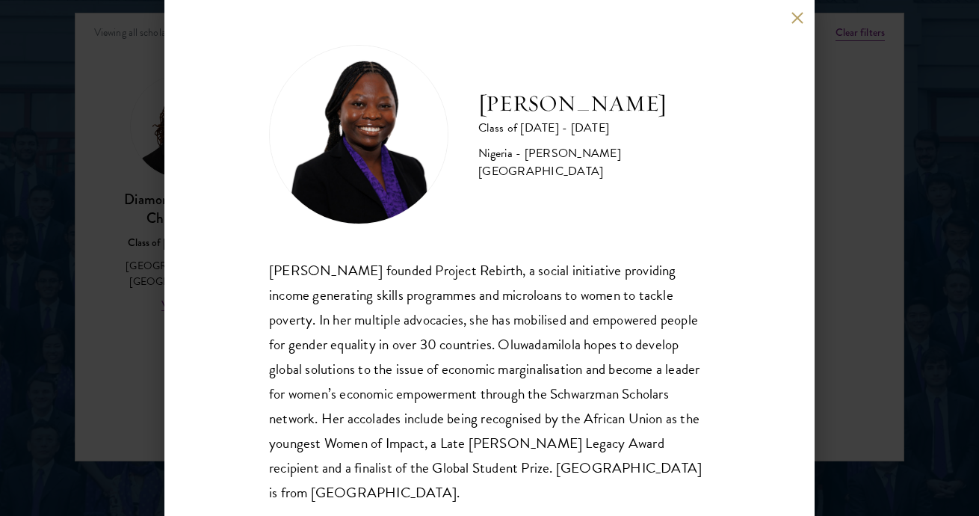
scroll to position [34, 0]
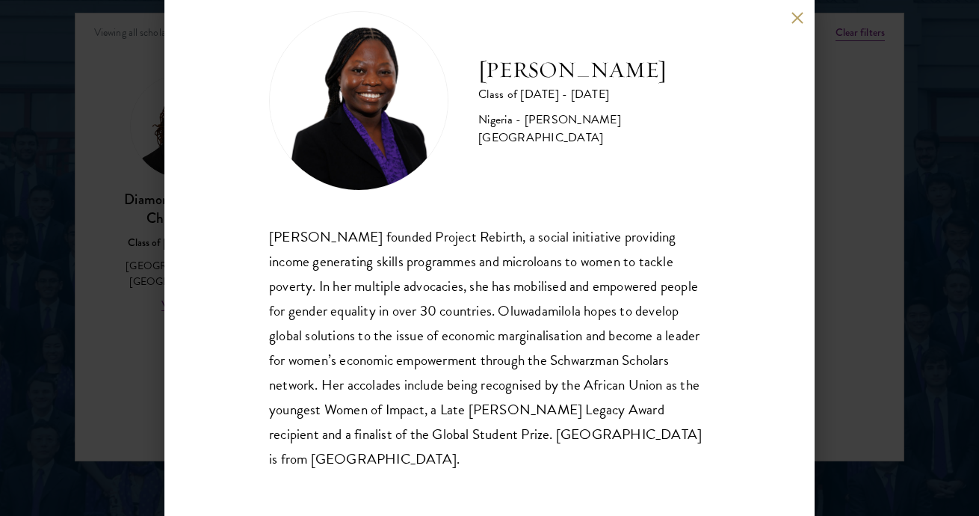
click at [868, 279] on div "[PERSON_NAME] Class of [DATE] - [DATE] [GEOGRAPHIC_DATA] - [PERSON_NAME][GEOGRA…" at bounding box center [489, 258] width 979 height 516
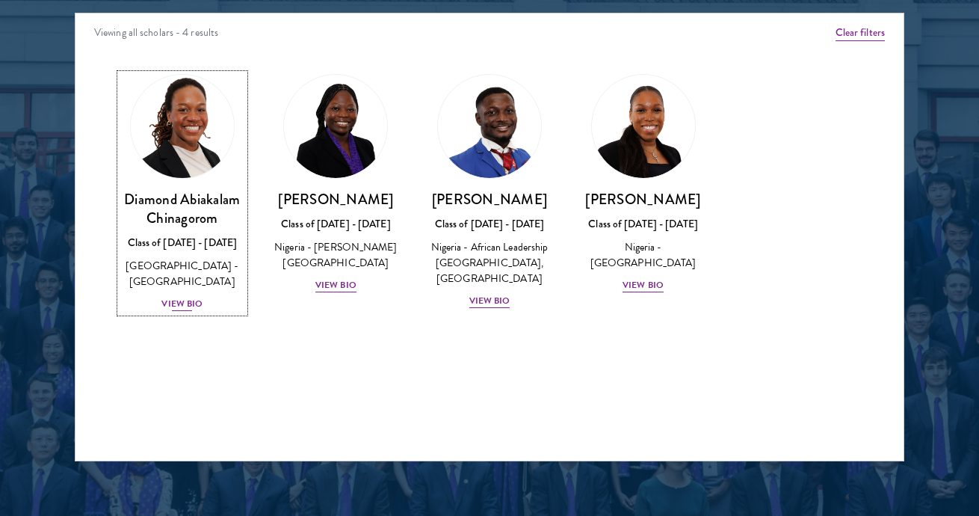
click at [152, 167] on img at bounding box center [183, 126] width 114 height 114
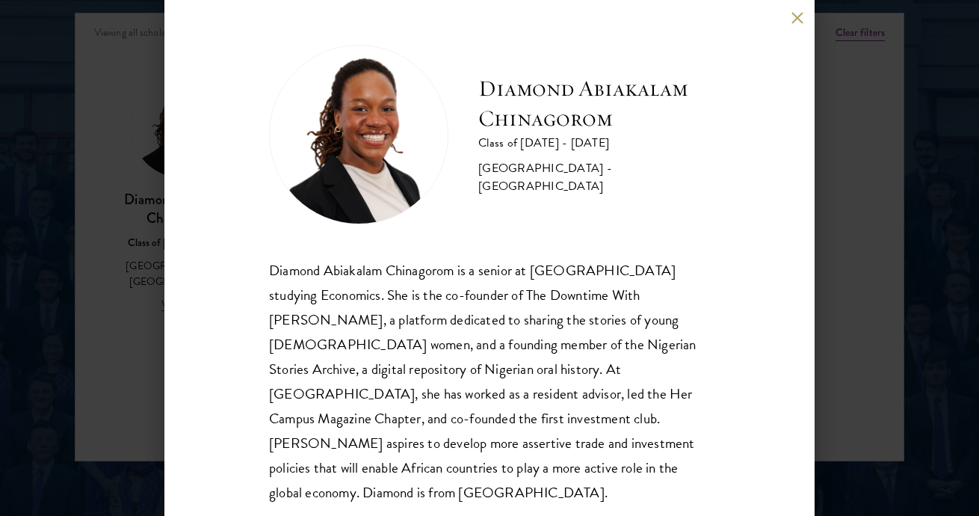
scroll to position [9, 0]
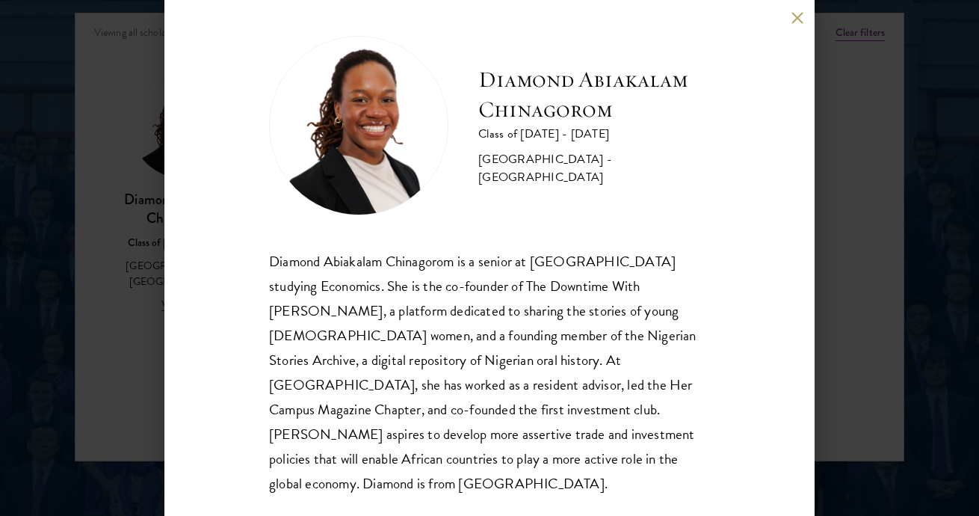
click at [793, 19] on button at bounding box center [797, 17] width 13 height 13
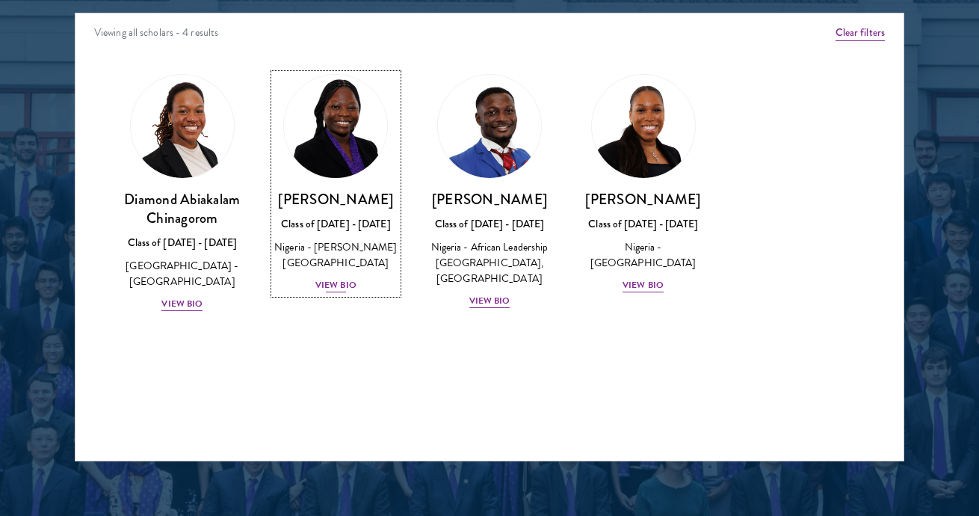
click at [326, 156] on img at bounding box center [336, 126] width 114 height 114
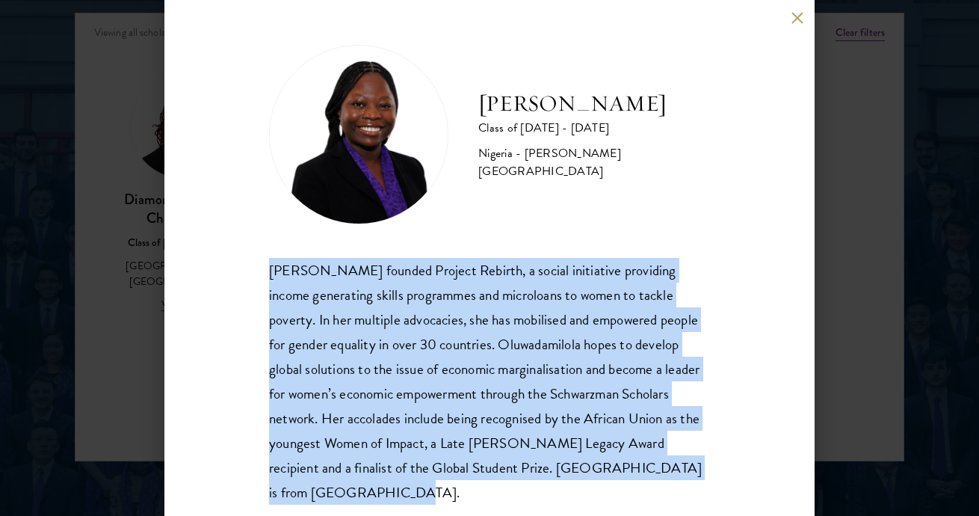
drag, startPoint x: 270, startPoint y: 270, endPoint x: 545, endPoint y: 487, distance: 349.5
click at [545, 487] on div "[PERSON_NAME] founded Project Rebirth, a social initiative providing income gen…" at bounding box center [489, 381] width 441 height 247
copy div "[PERSON_NAME] founded Project Rebirth, a social initiative providing income gen…"
click at [791, 19] on button at bounding box center [797, 17] width 13 height 13
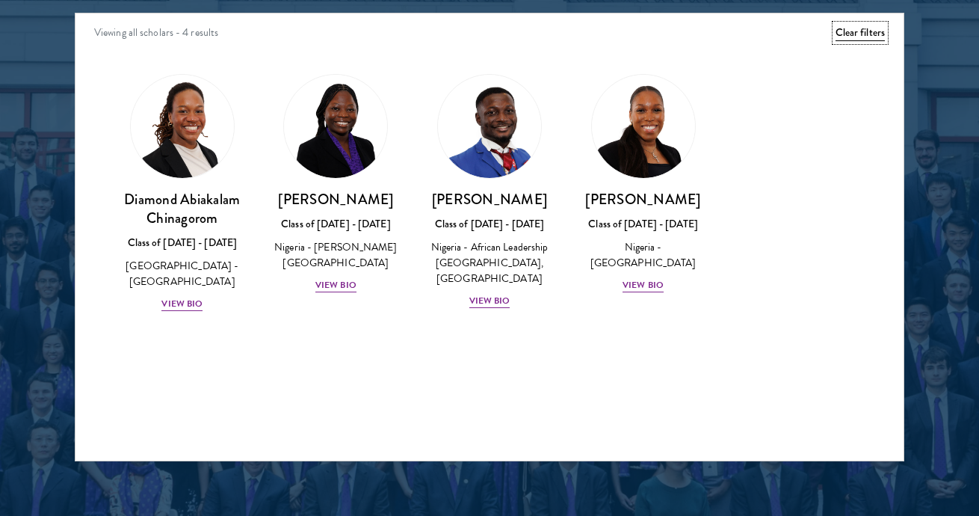
click at [865, 34] on button "Clear filters" at bounding box center [859, 33] width 49 height 16
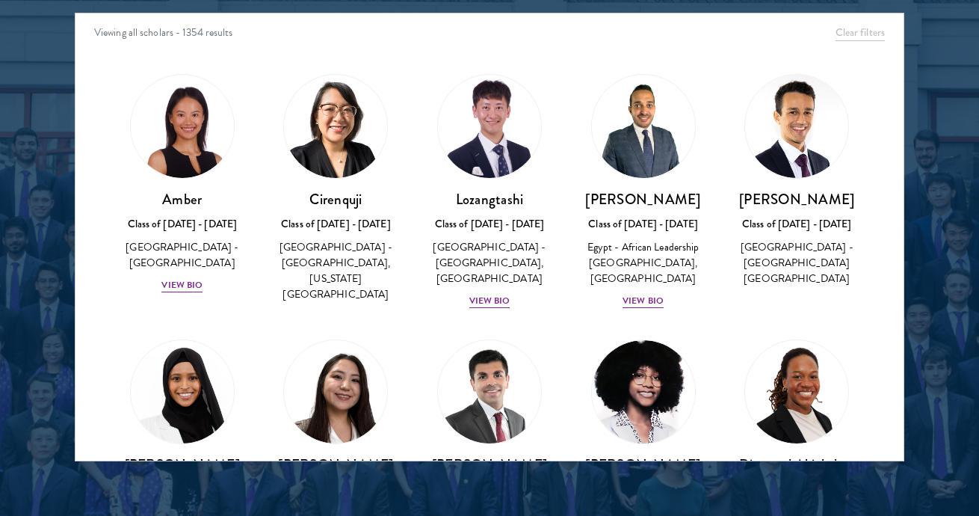
click at [58, 196] on div at bounding box center [489, 80] width 979 height 909
